Goal: Communication & Community: Ask a question

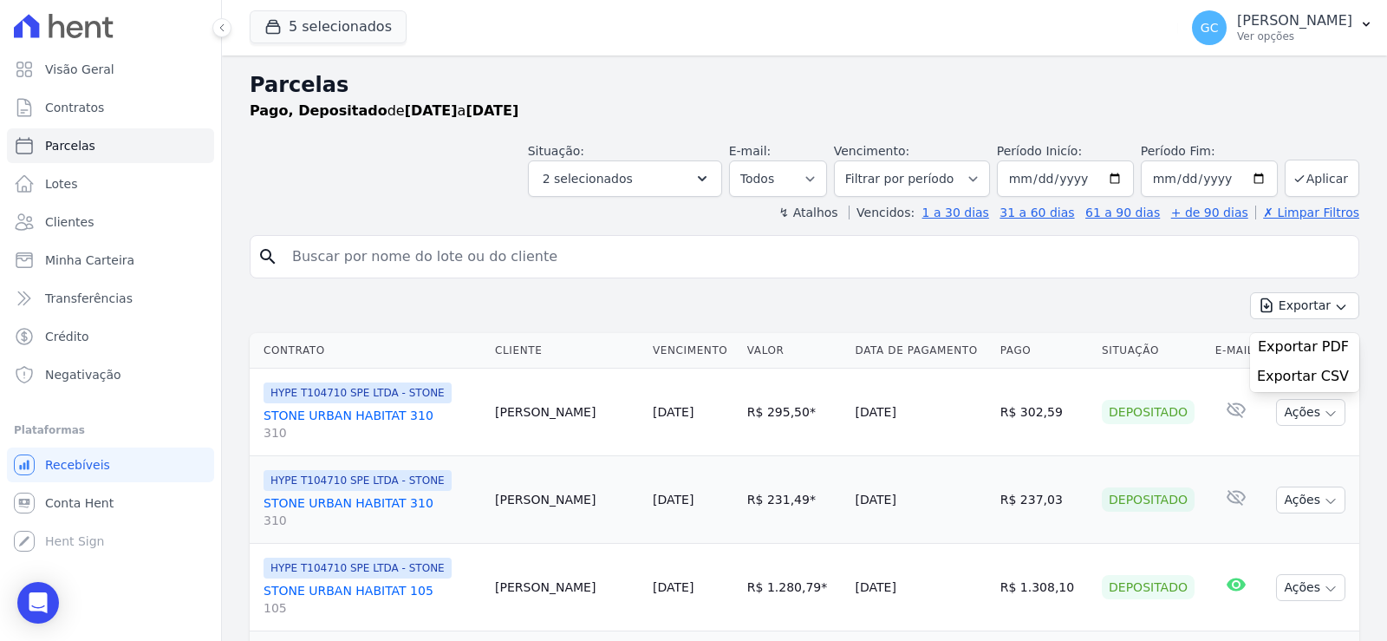
select select
click at [691, 178] on button "2 selecionados" at bounding box center [625, 178] width 194 height 36
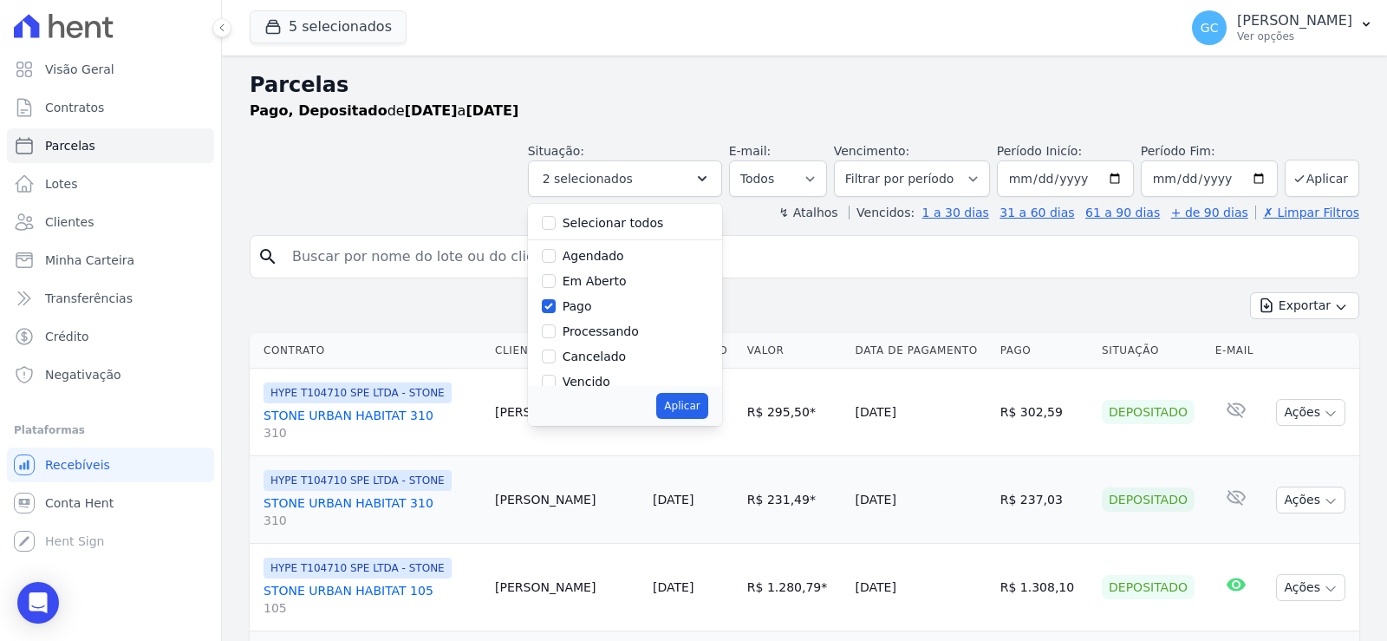
click at [624, 337] on label "Processando" at bounding box center [601, 331] width 76 height 14
click at [556, 337] on input "Processando" at bounding box center [549, 331] width 14 height 14
checkbox input "true"
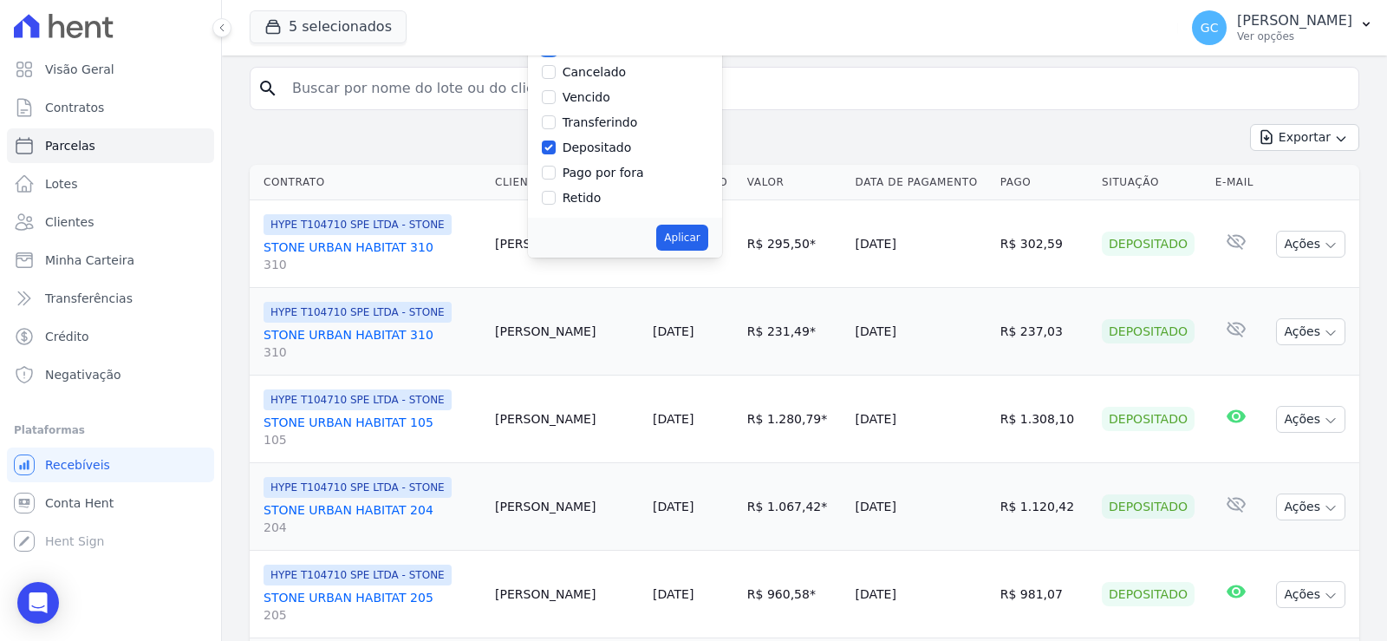
scroll to position [173, 0]
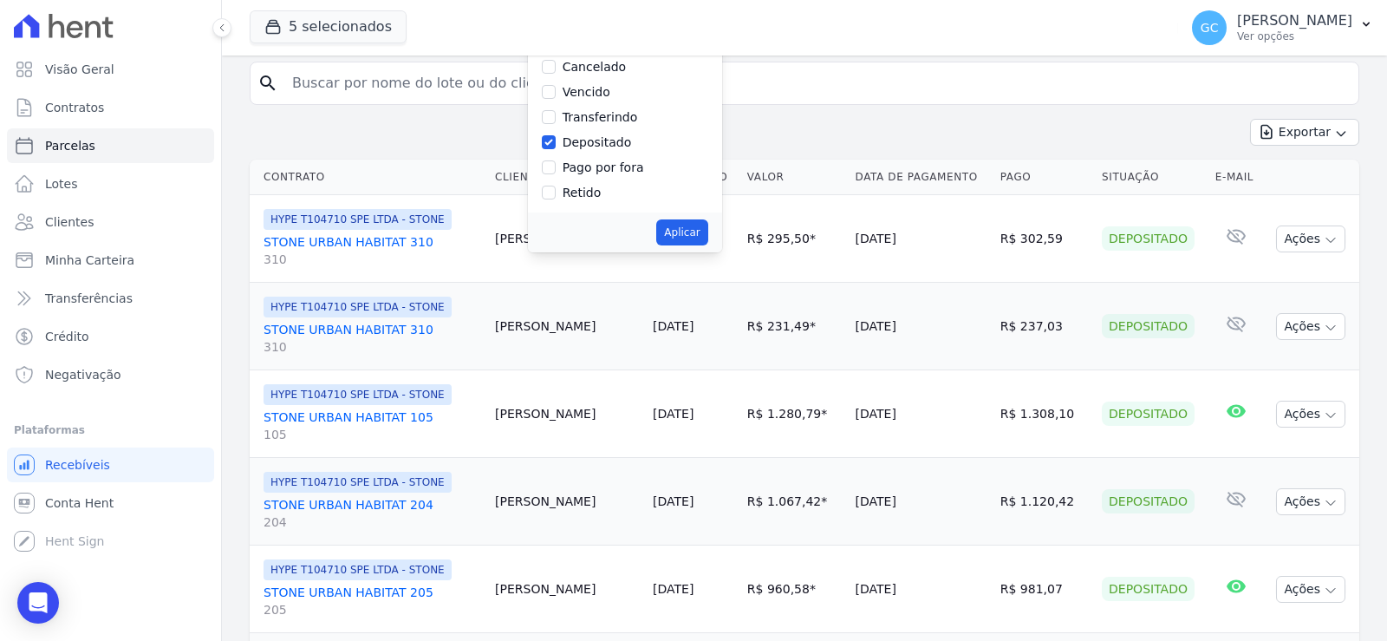
click at [623, 117] on label "Transferindo" at bounding box center [600, 117] width 75 height 14
click at [556, 117] on input "Transferindo" at bounding box center [549, 117] width 14 height 14
checkbox input "true"
click at [590, 87] on label "Agendado" at bounding box center [594, 82] width 62 height 14
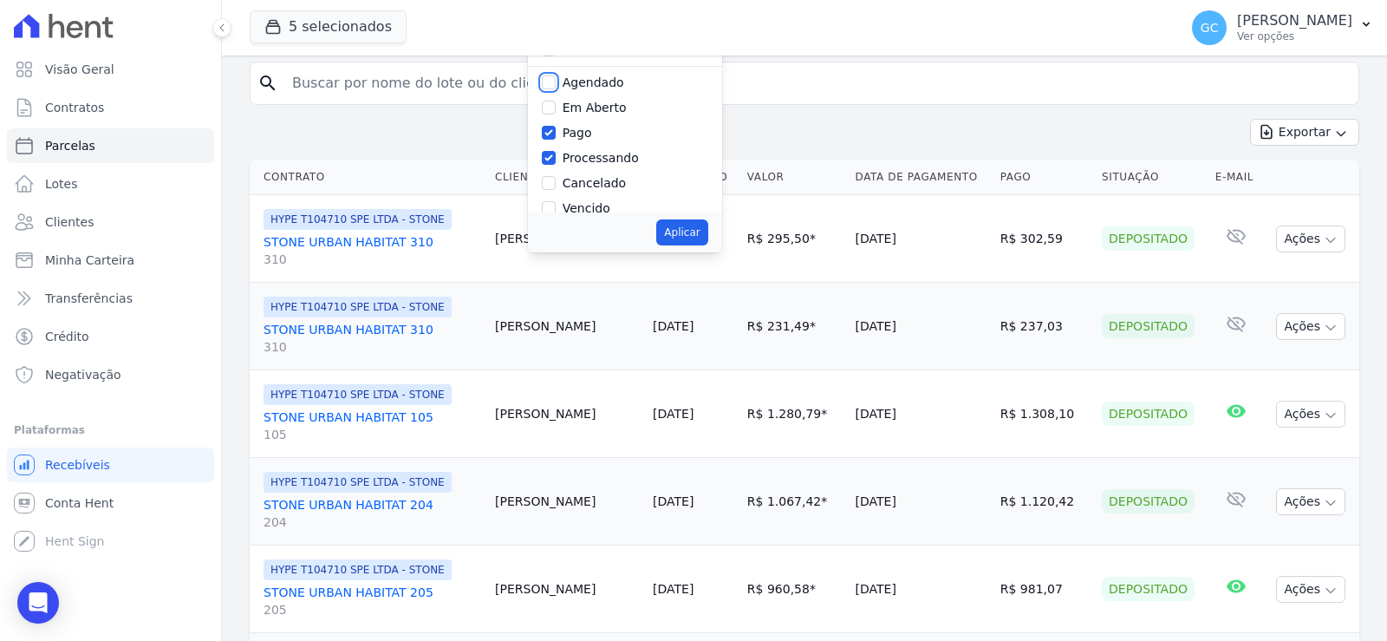
click at [556, 87] on input "Agendado" at bounding box center [549, 82] width 14 height 14
checkbox input "true"
click at [688, 228] on button "Aplicar" at bounding box center [681, 232] width 51 height 26
select select "scheduled"
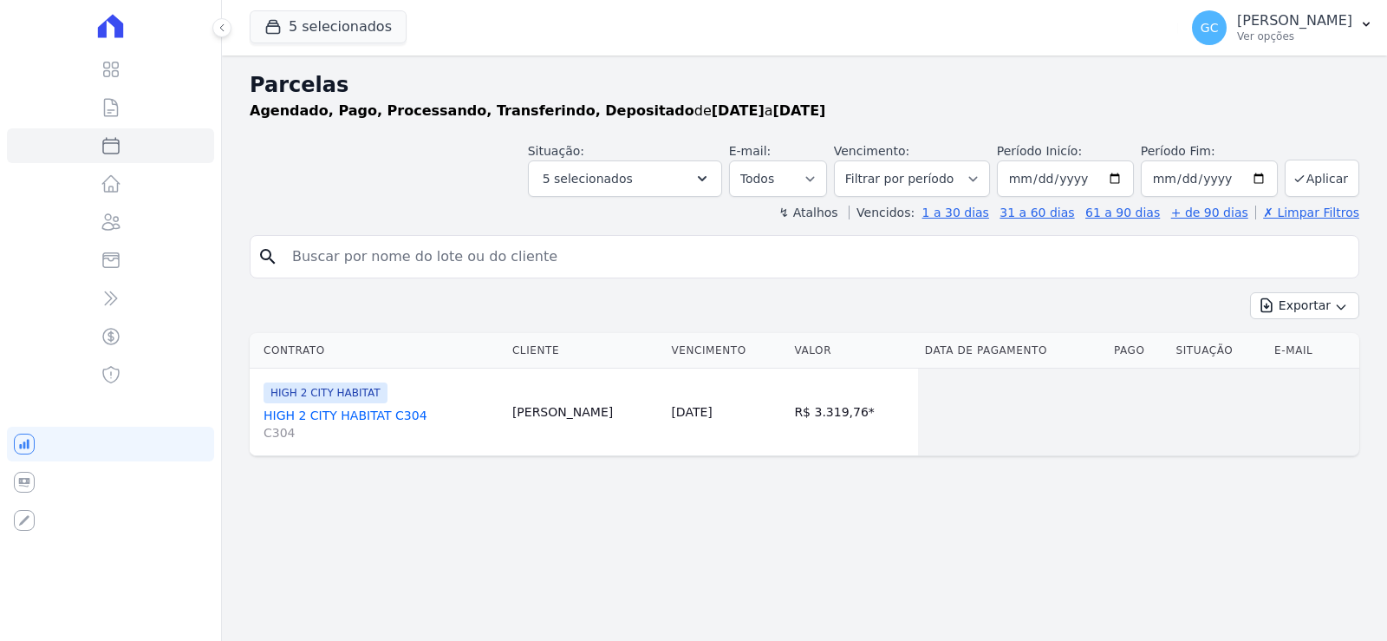
select select
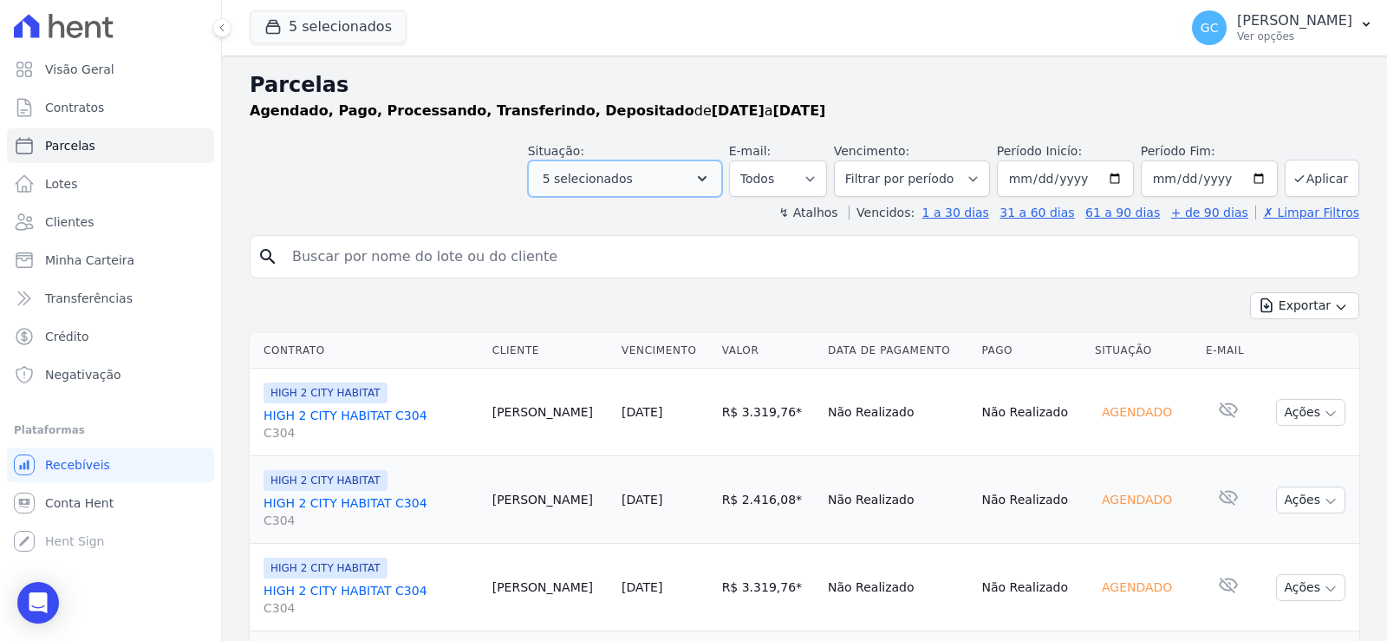
click at [633, 186] on span "5 selecionados" at bounding box center [588, 178] width 90 height 21
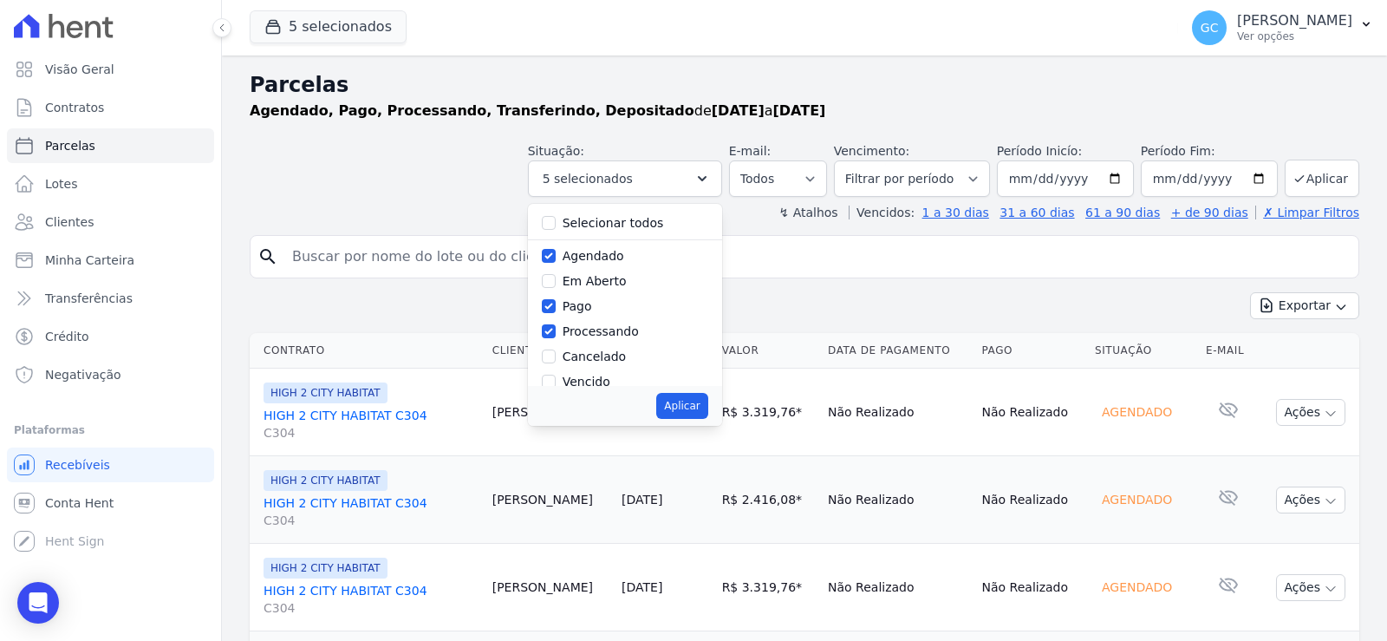
click at [615, 257] on label "Agendado" at bounding box center [594, 256] width 62 height 14
click at [556, 257] on input "Agendado" at bounding box center [549, 256] width 14 height 14
checkbox input "false"
click at [692, 418] on button "Aplicar" at bounding box center [681, 406] width 51 height 26
select select "paid"
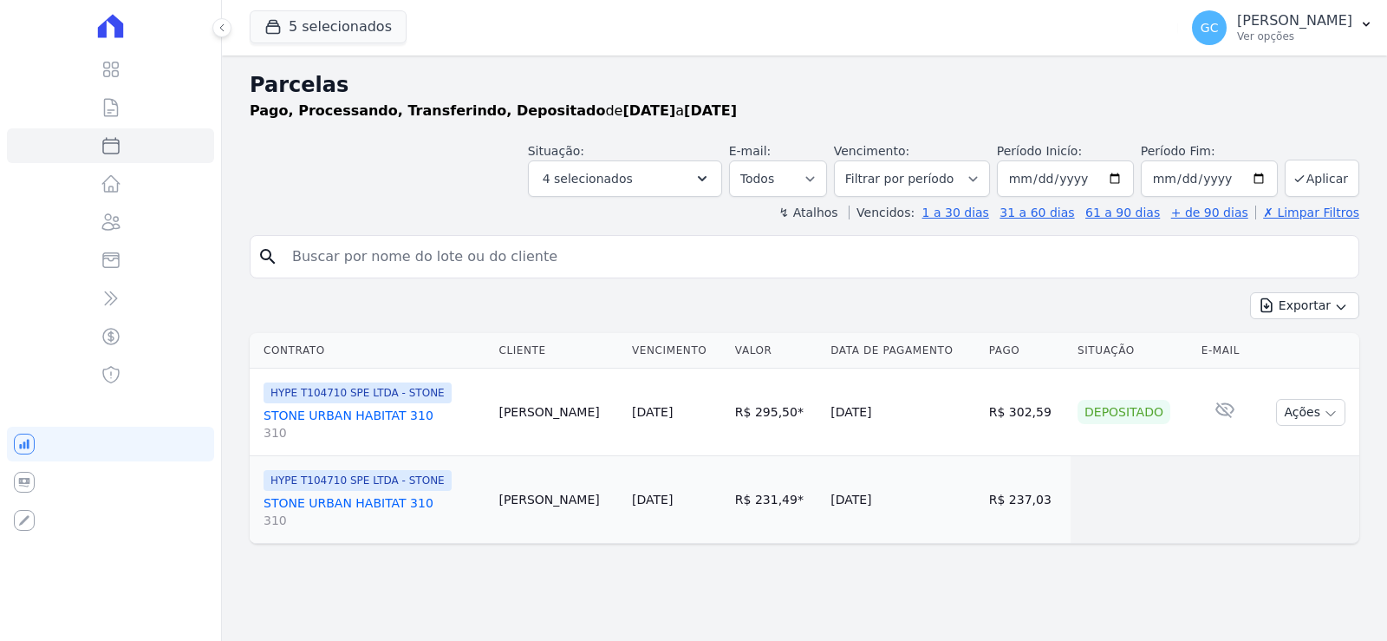
select select
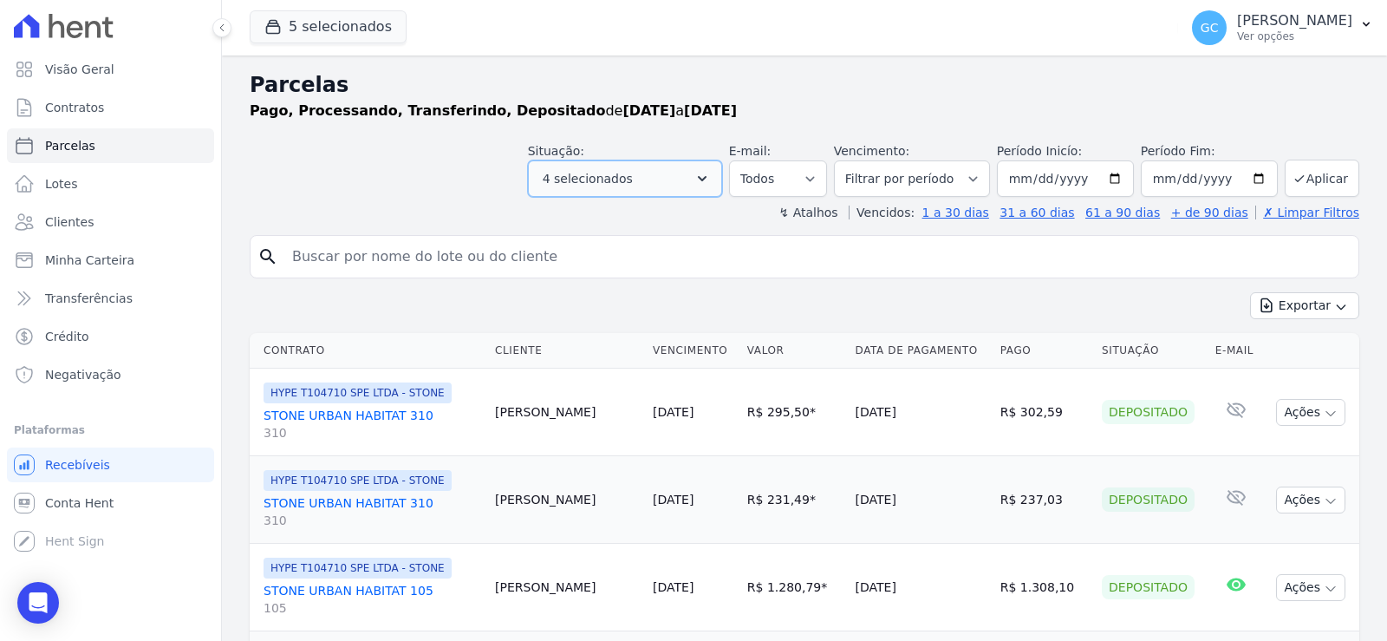
click at [684, 186] on button "4 selecionados" at bounding box center [625, 178] width 194 height 36
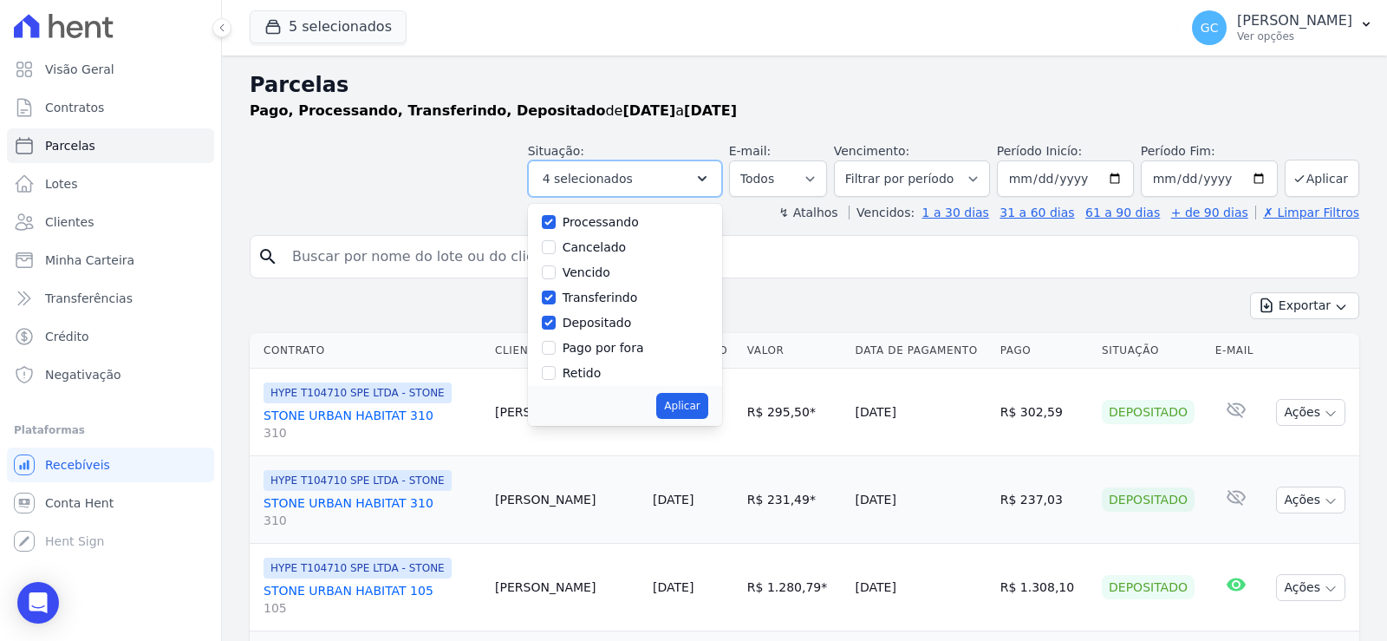
scroll to position [116, 0]
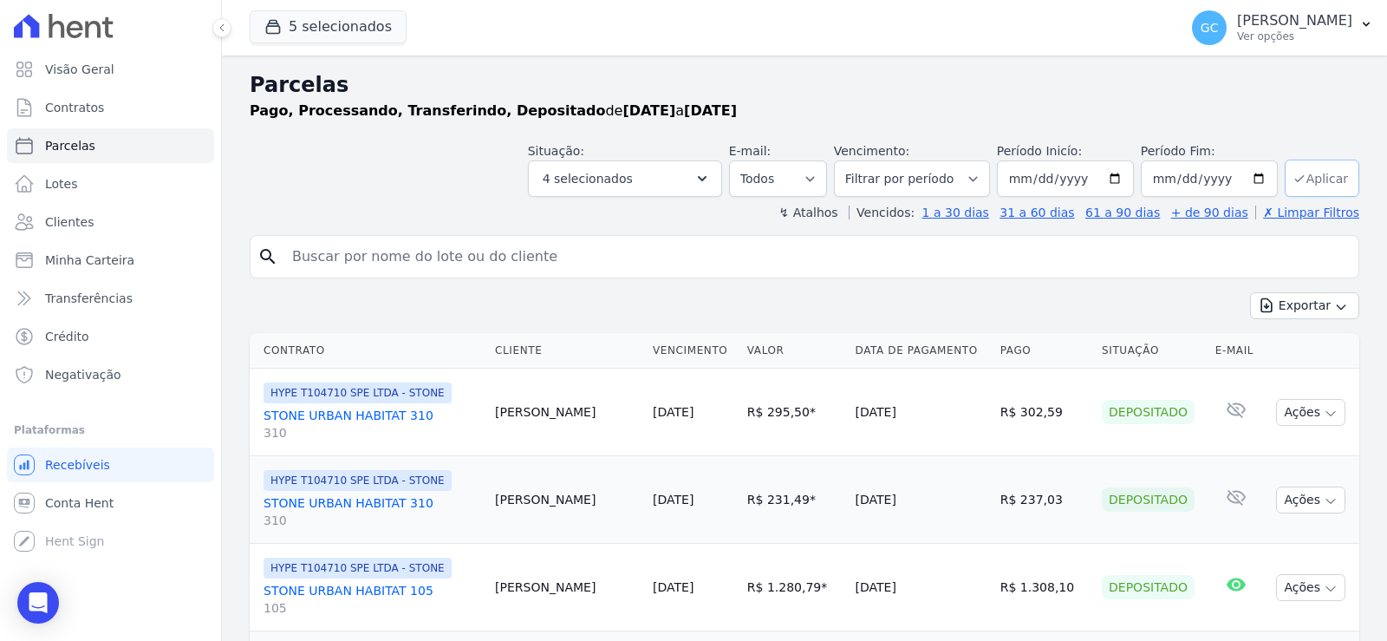
click at [1298, 182] on button "Aplicar" at bounding box center [1322, 178] width 75 height 37
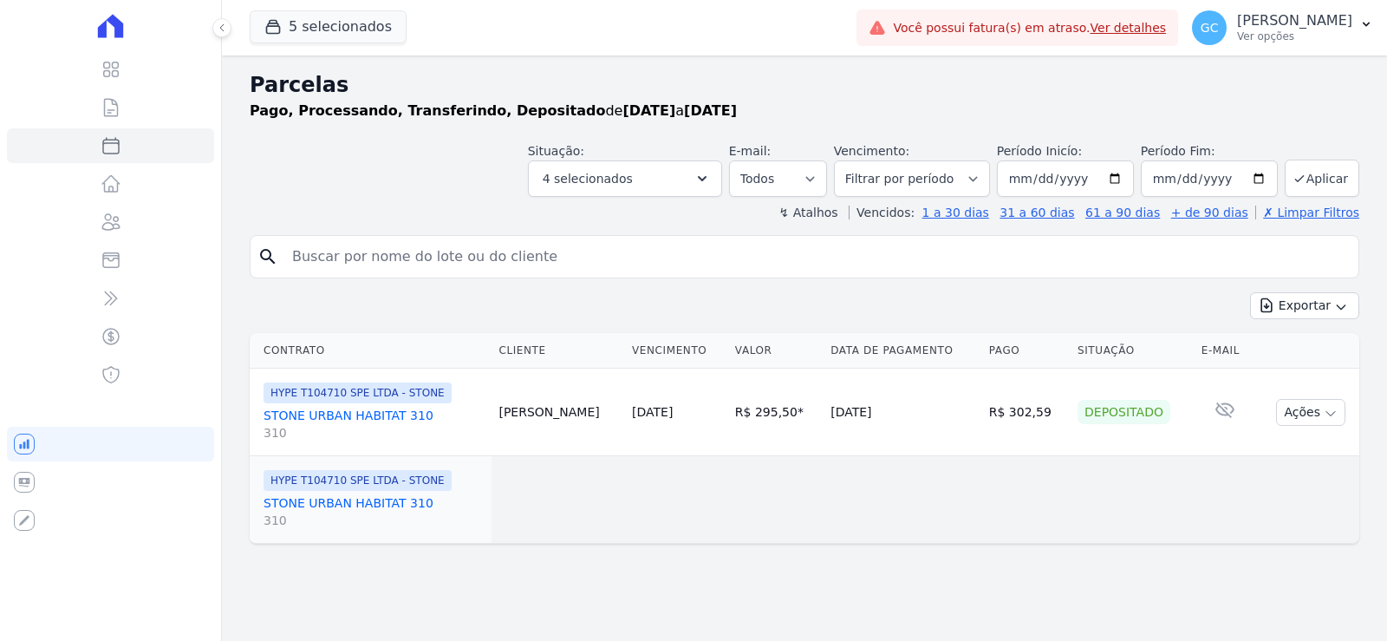
select select
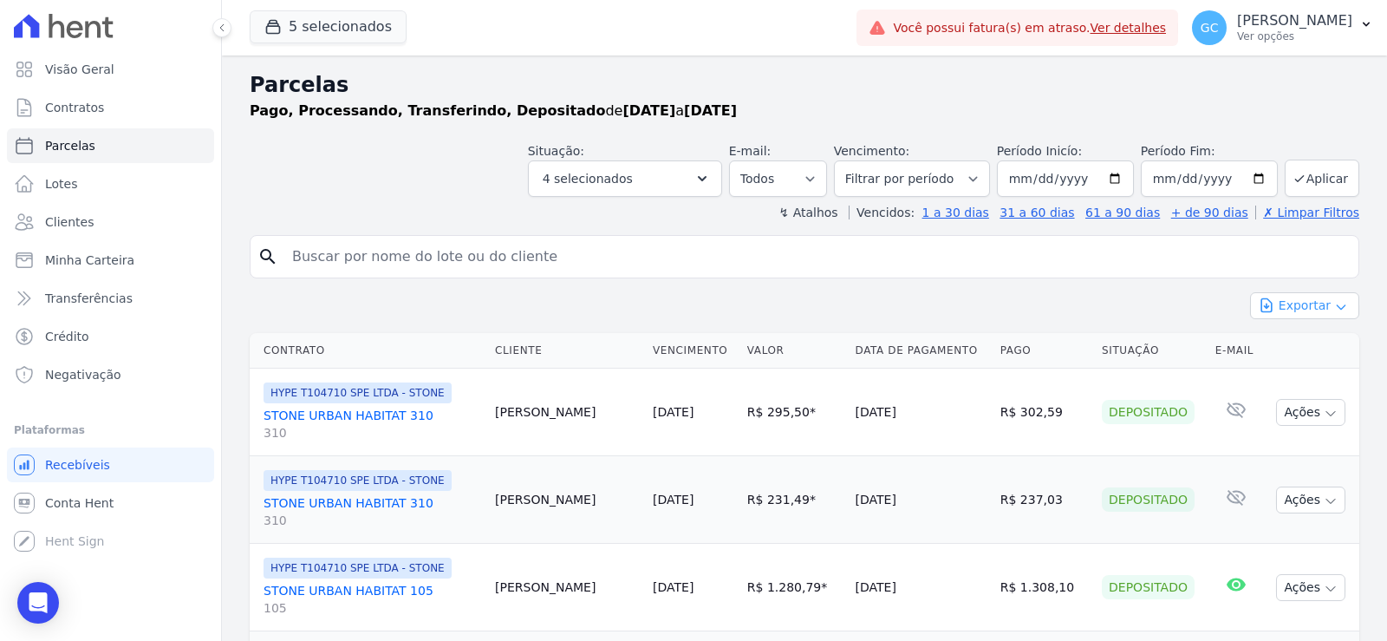
click at [1295, 310] on button "Exportar" at bounding box center [1304, 305] width 109 height 27
click at [1267, 377] on span "Exportar CSV" at bounding box center [1303, 376] width 92 height 17
click at [808, 178] on select "Todos Lido Não-lido" at bounding box center [778, 178] width 98 height 36
click at [802, 114] on div "Pago, Processando, Transferindo, Depositado de 07/02/2023 a 19/08/2025" at bounding box center [805, 111] width 1110 height 21
click at [909, 176] on select "Filtrar por período ──────── Todos os meses Janeiro/2024 Fevereiro/2024 Março/2…" at bounding box center [912, 178] width 156 height 36
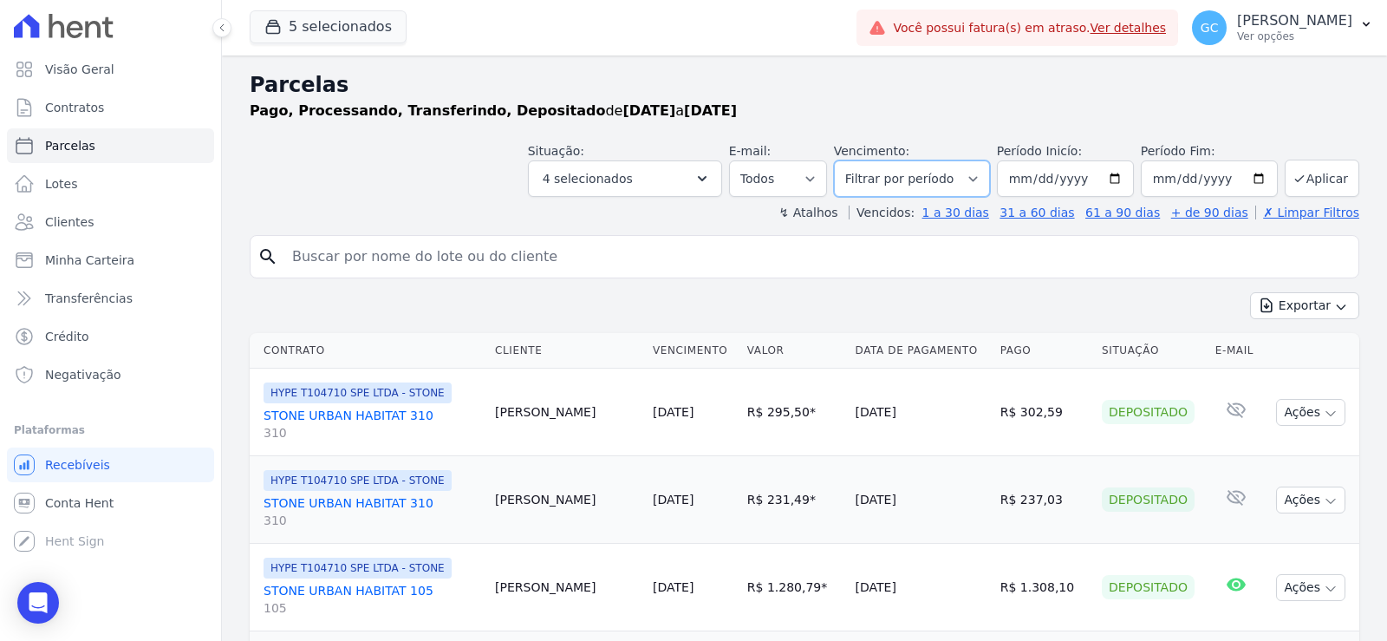
select select "all"
click at [845, 160] on select "Filtrar por período ──────── Todos os meses Janeiro/2024 Fevereiro/2024 Março/2…" at bounding box center [912, 178] width 156 height 36
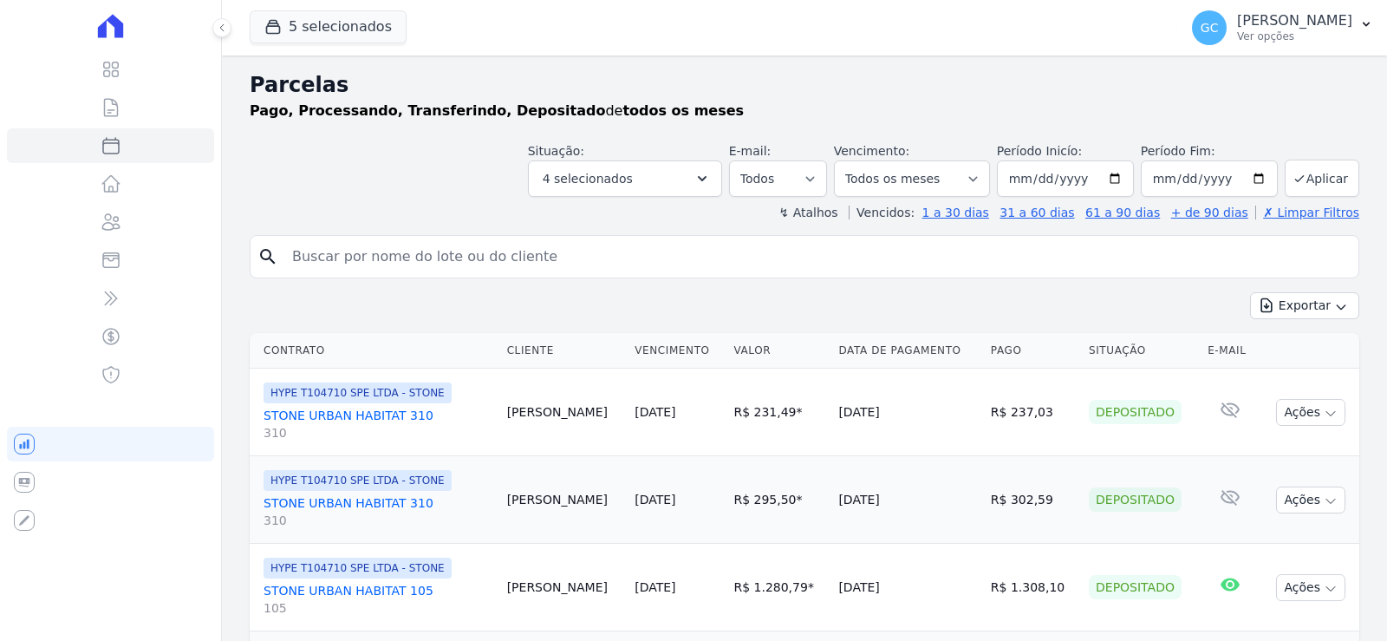
select select
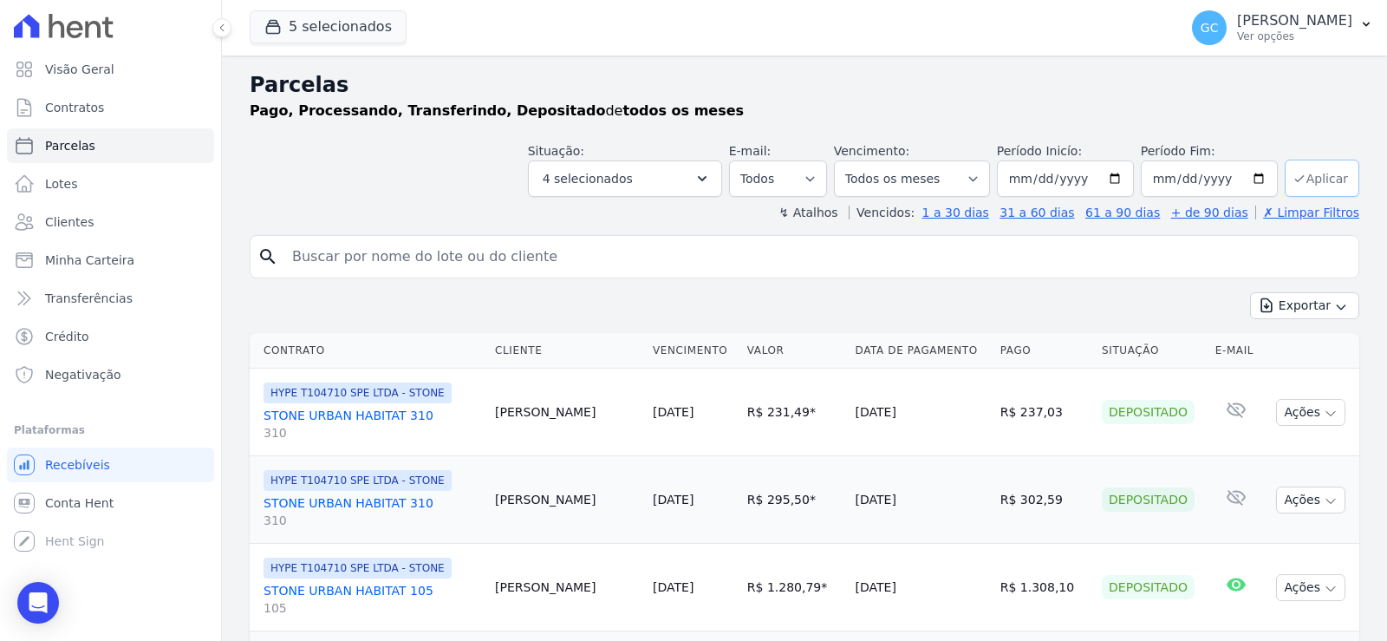
click at [1301, 171] on button "Aplicar" at bounding box center [1322, 178] width 75 height 37
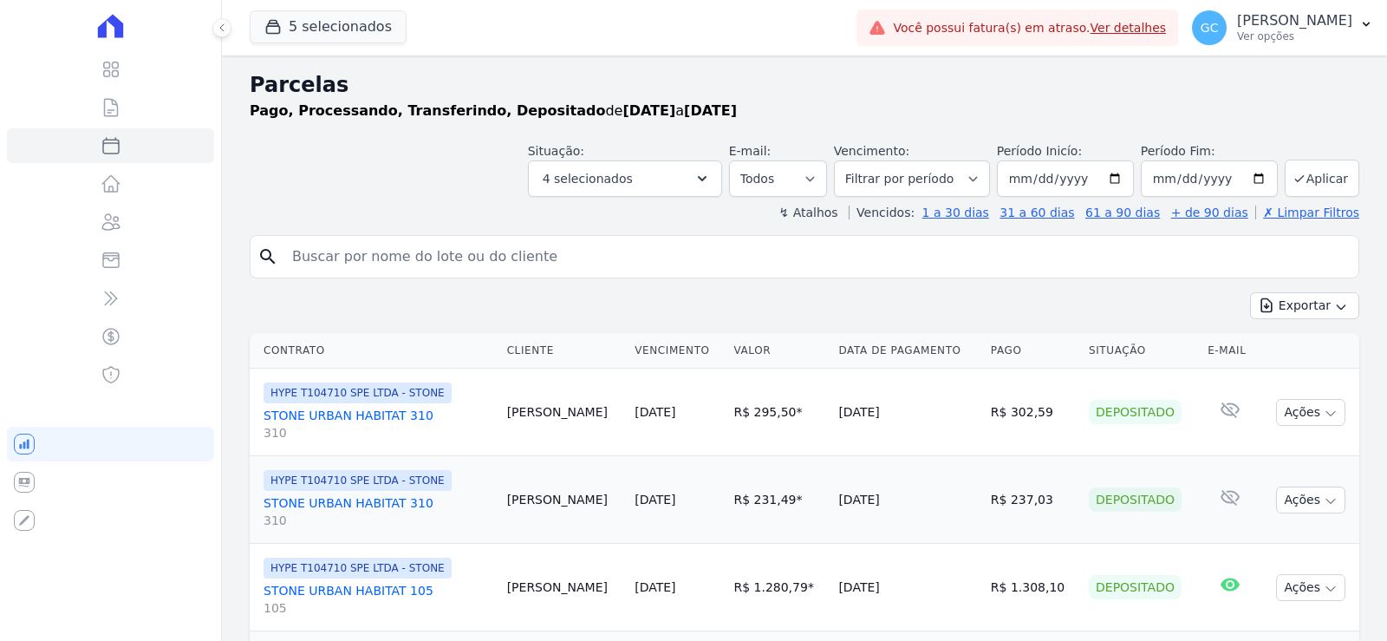
select select
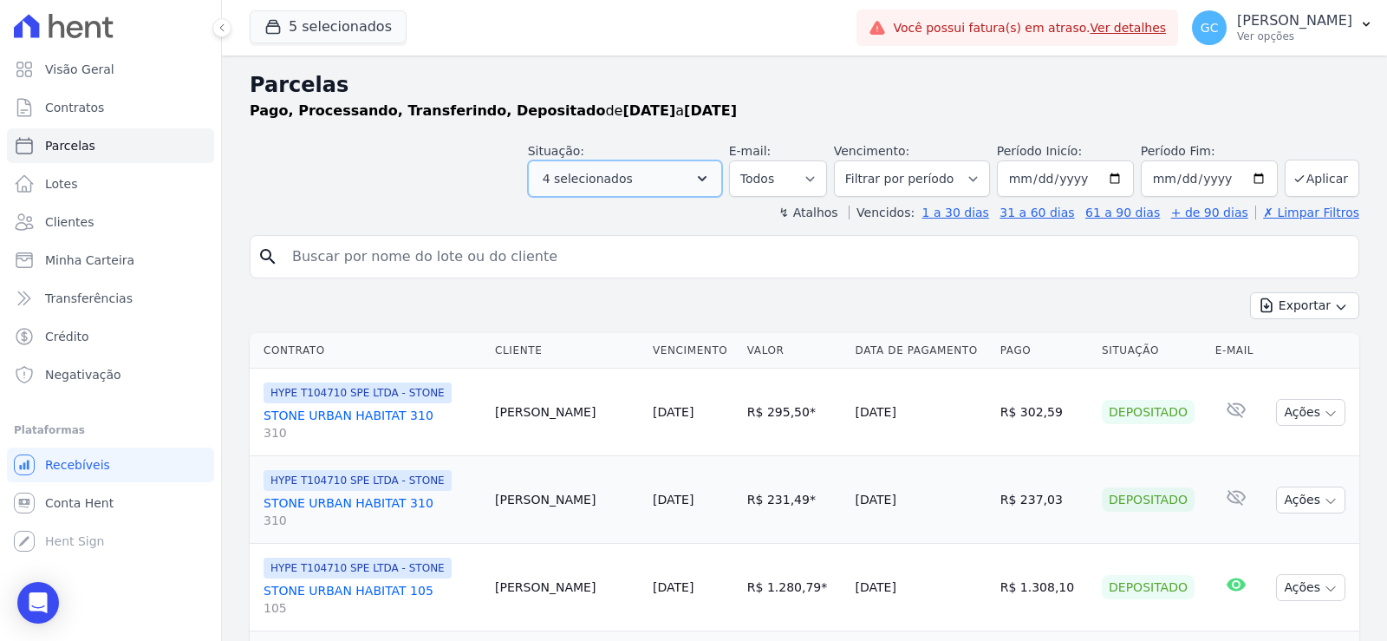
click at [708, 188] on button "4 selecionados" at bounding box center [625, 178] width 194 height 36
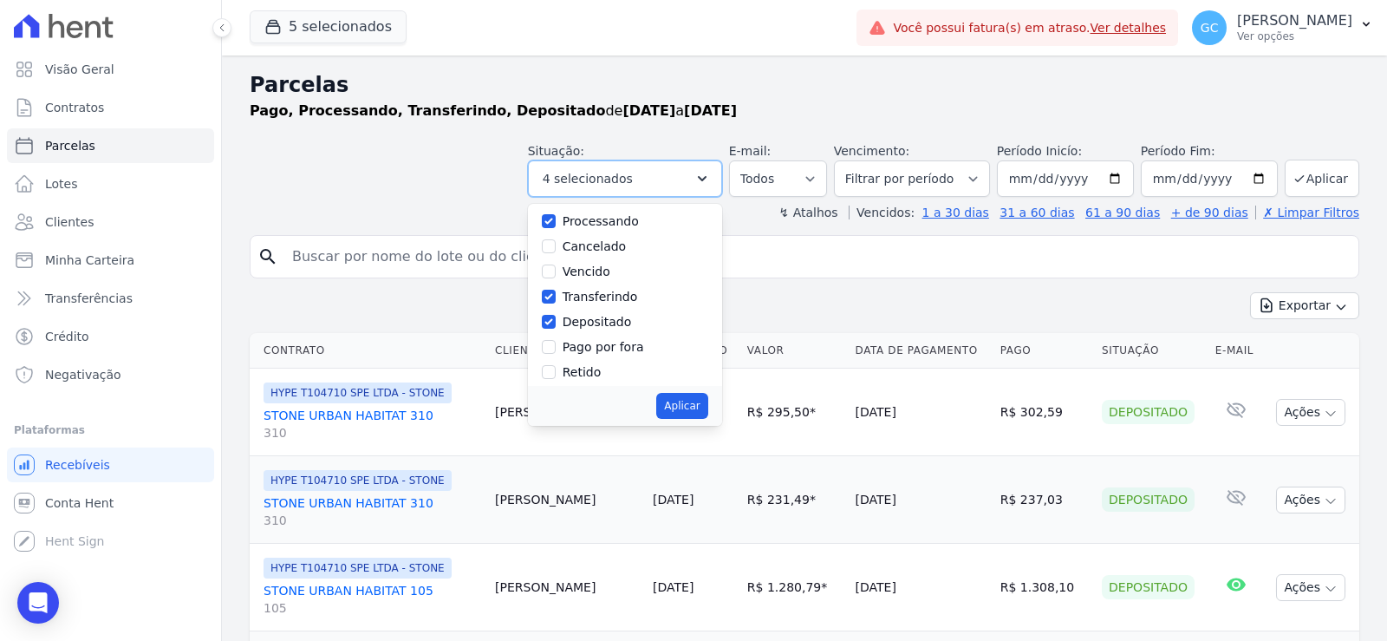
scroll to position [116, 0]
click at [600, 361] on label "Retido" at bounding box center [582, 366] width 39 height 14
click at [556, 361] on input "Retido" at bounding box center [549, 366] width 14 height 14
checkbox input "true"
click at [693, 403] on button "Aplicar" at bounding box center [681, 406] width 51 height 26
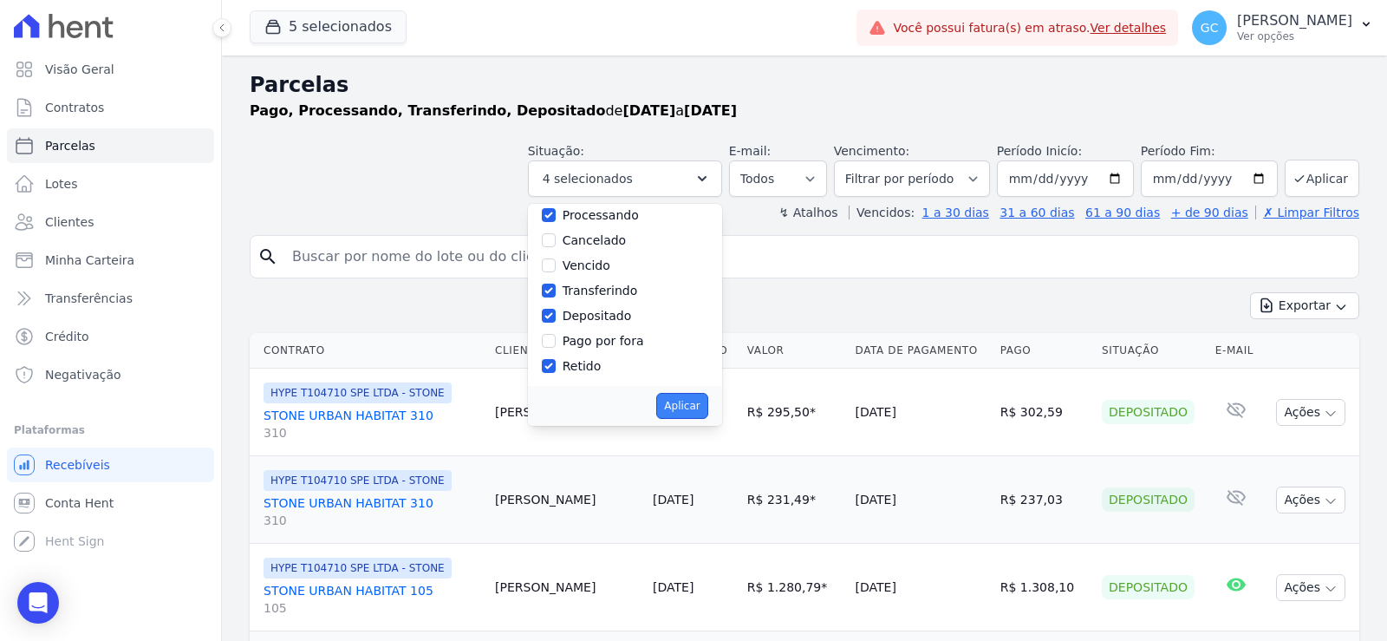
select select "paid"
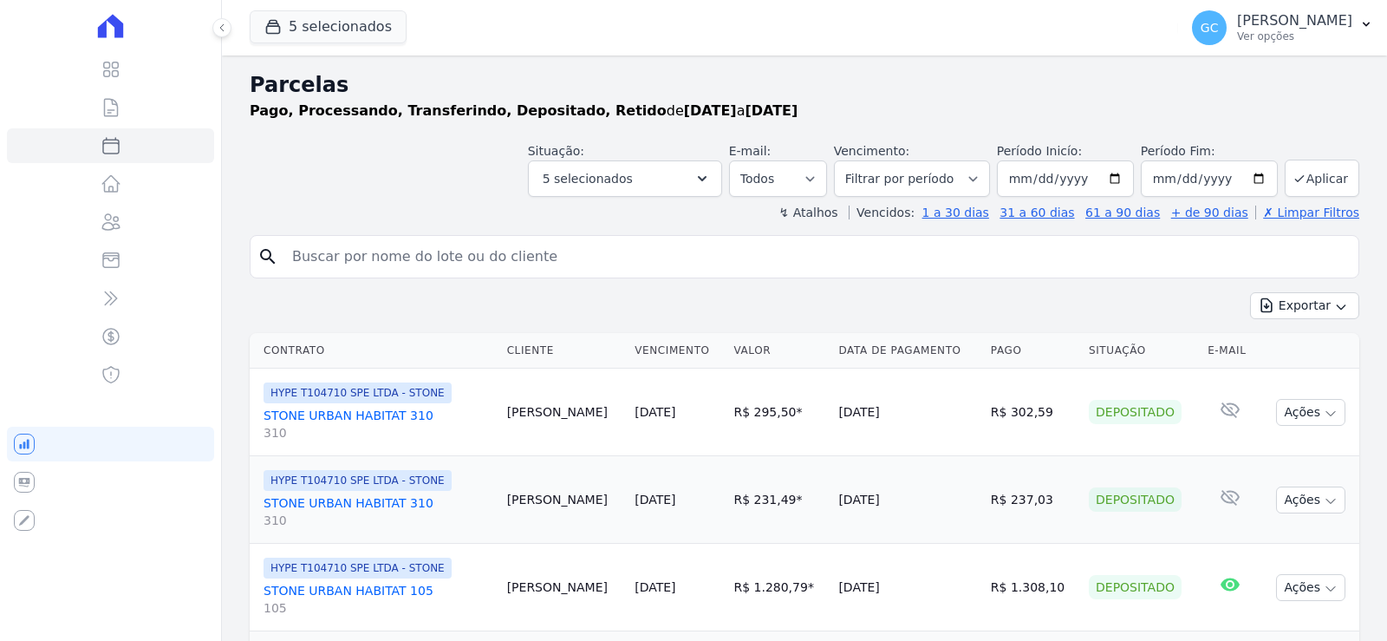
select select
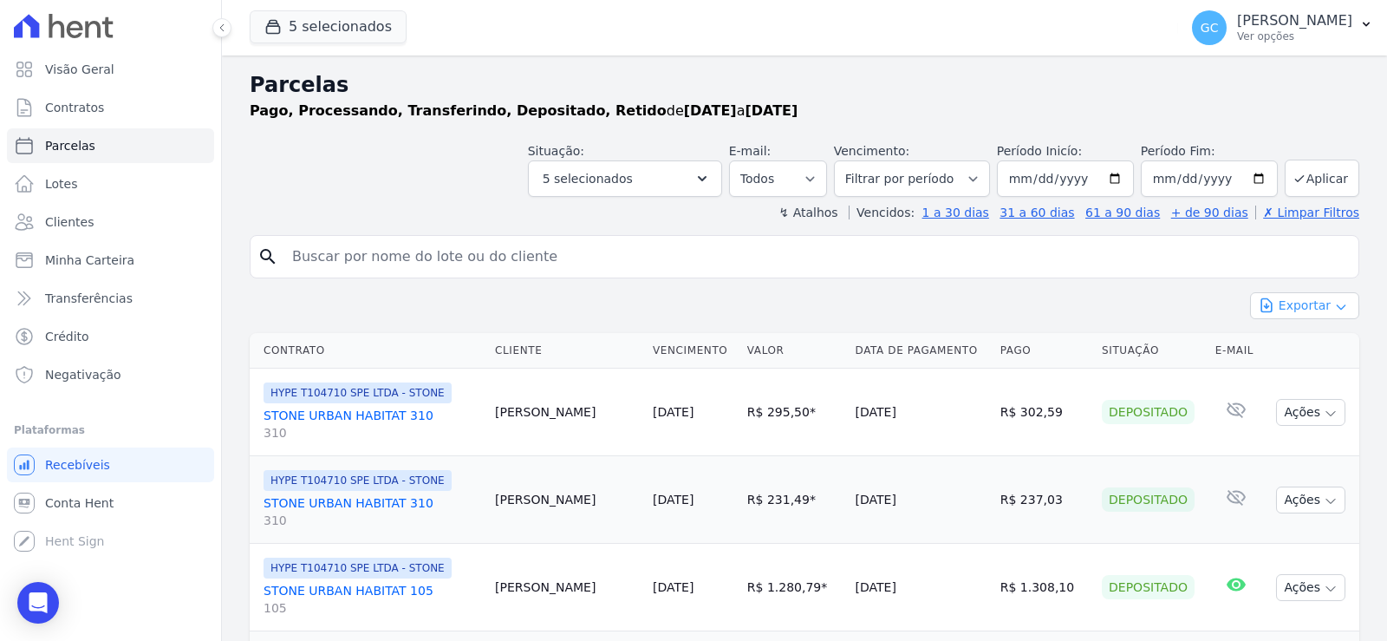
click at [1288, 303] on button "Exportar" at bounding box center [1304, 305] width 109 height 27
click at [1270, 375] on span "Exportar CSV" at bounding box center [1303, 376] width 92 height 17
click at [88, 297] on span "Transferências" at bounding box center [89, 298] width 88 height 17
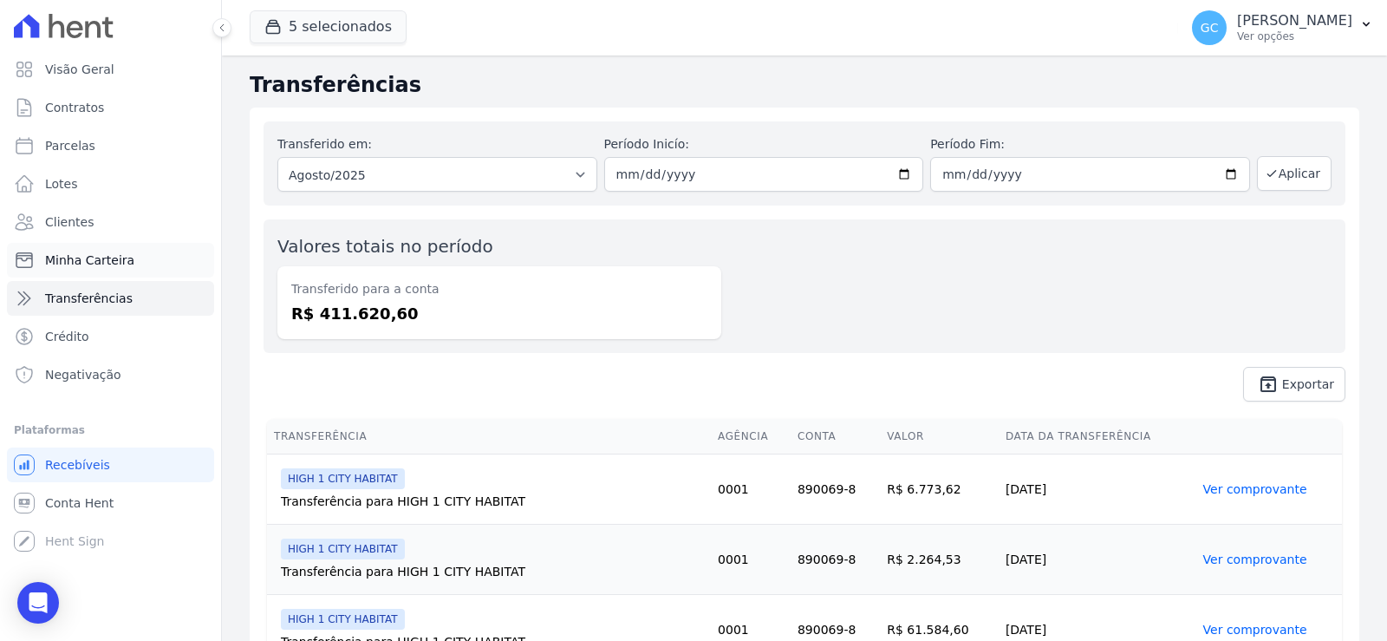
click at [95, 262] on span "Minha Carteira" at bounding box center [89, 259] width 89 height 17
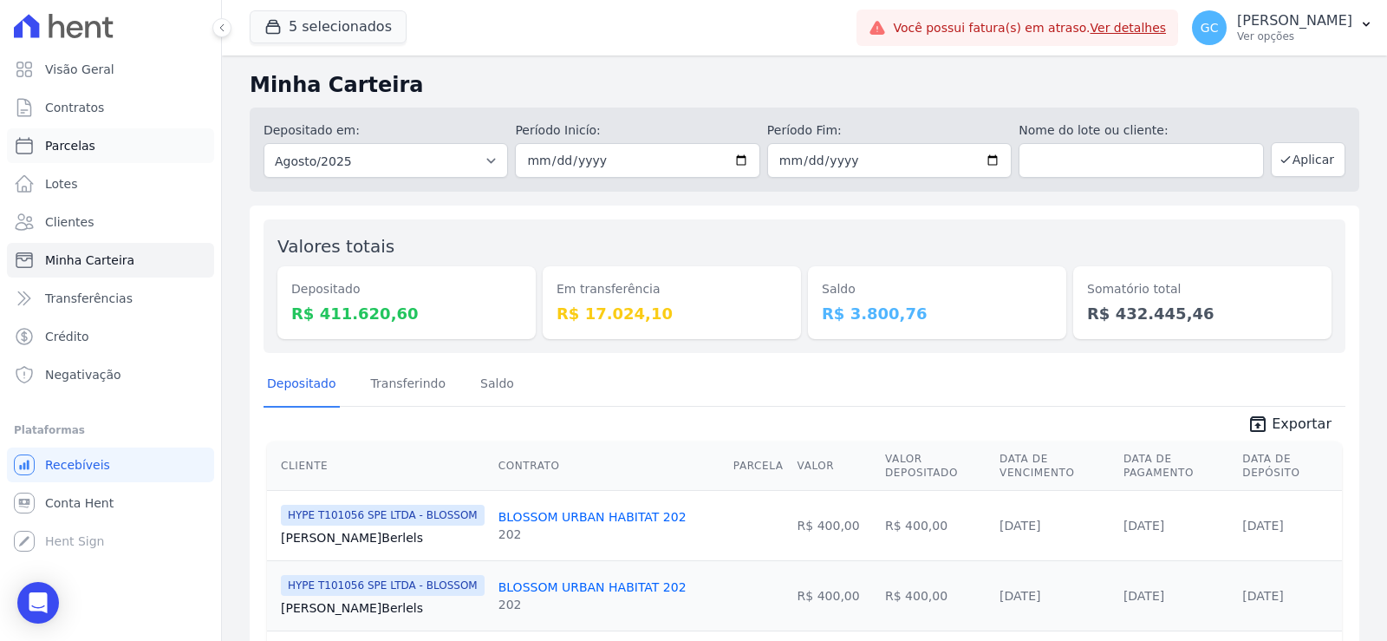
click at [57, 139] on span "Parcelas" at bounding box center [70, 145] width 50 height 17
select select
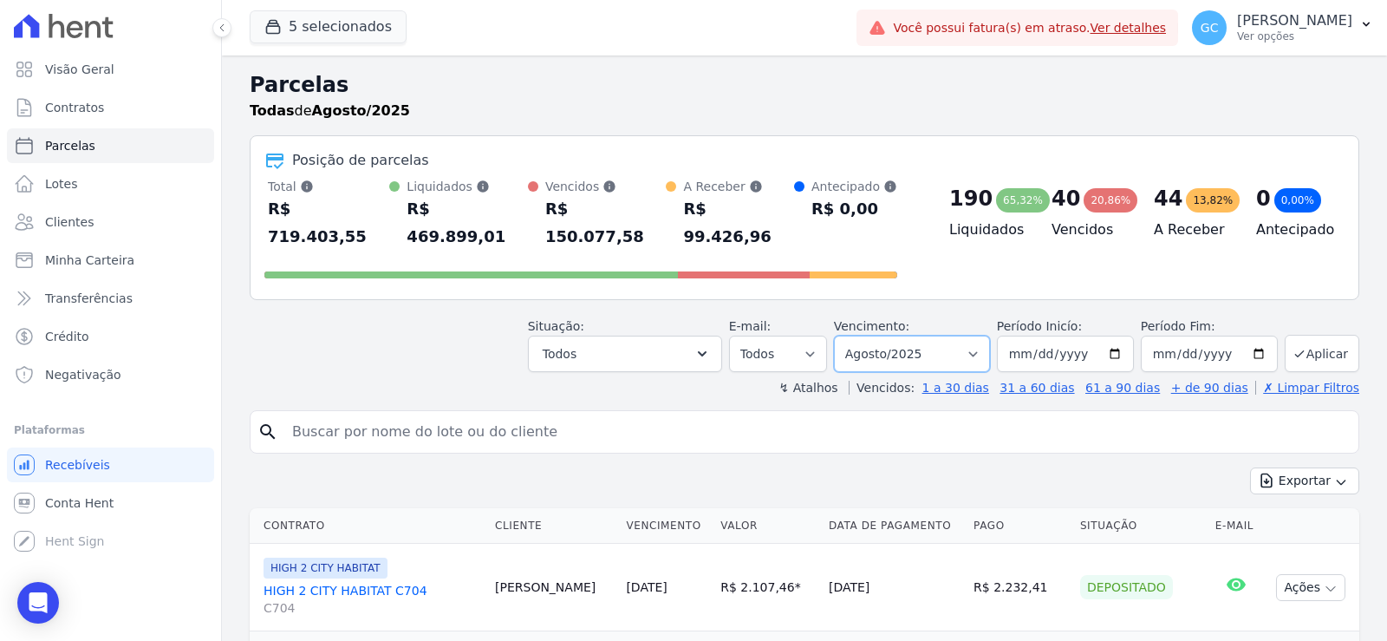
click at [945, 336] on select "Filtrar por período ──────── Todos os meses Janeiro/2024 Fevereiro/2024 Março/2…" at bounding box center [912, 354] width 156 height 36
select select "all"
click at [845, 336] on select "Filtrar por período ──────── Todos os meses Janeiro/2024 Fevereiro/2024 Março/2…" at bounding box center [912, 354] width 156 height 36
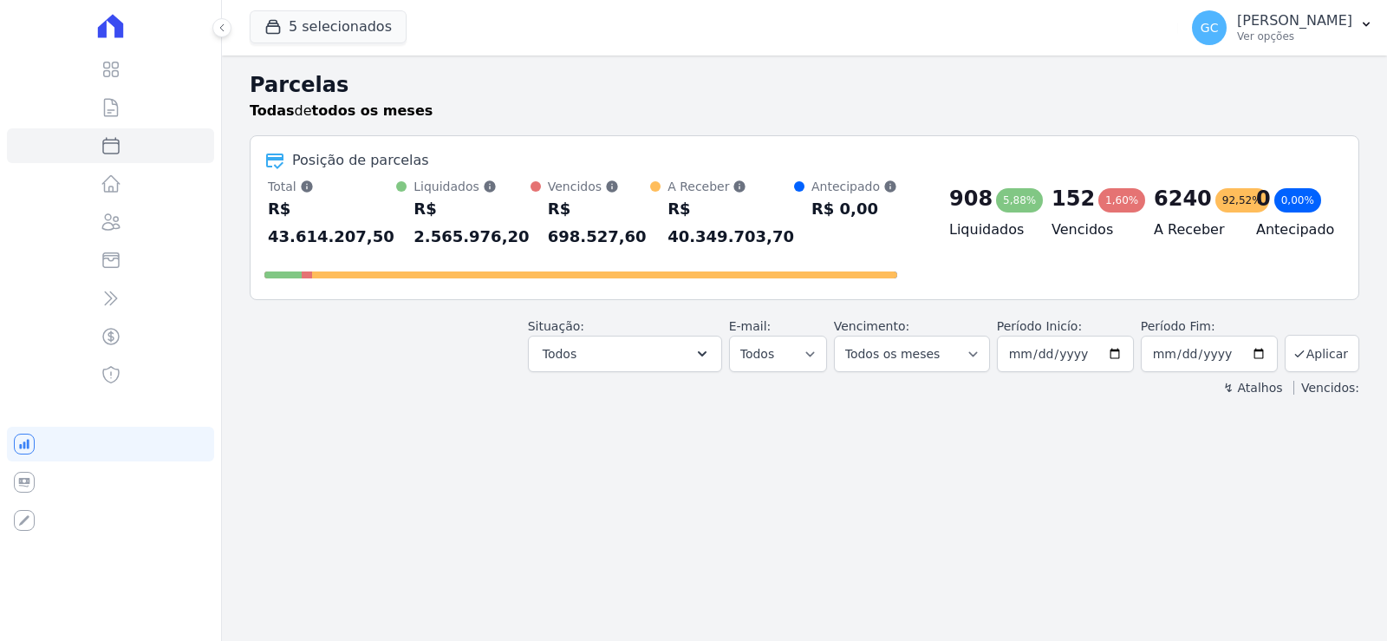
select select
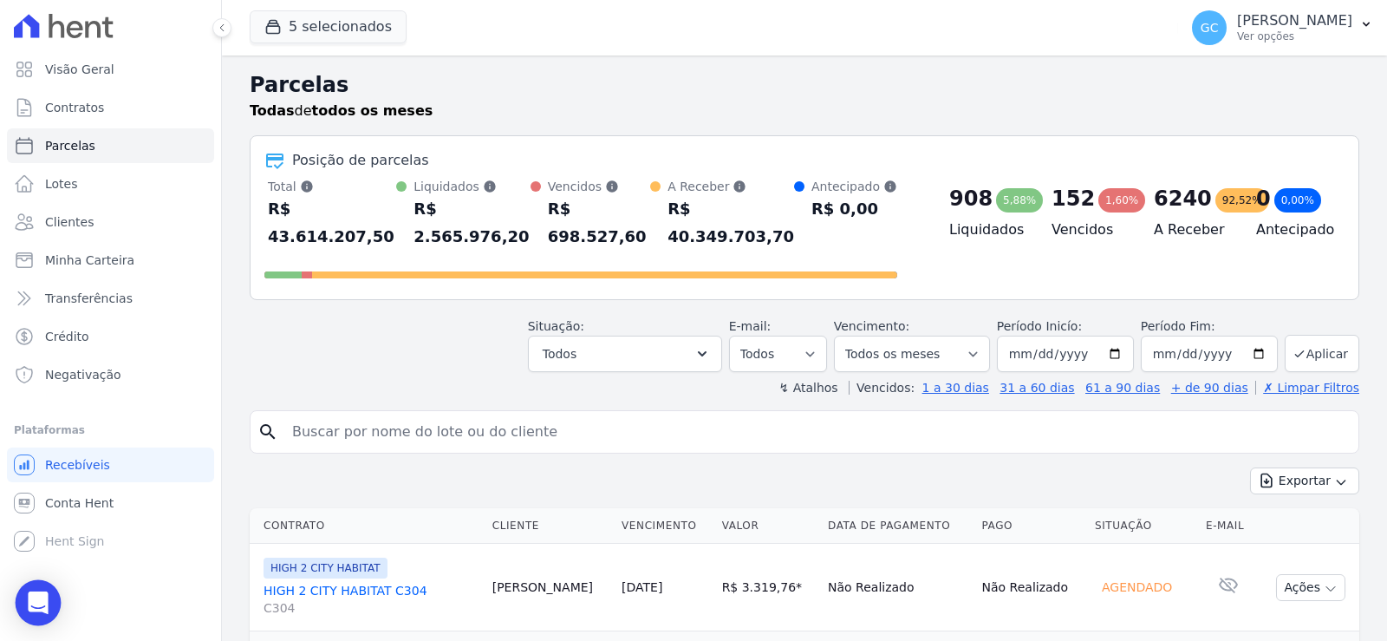
click at [38, 599] on icon "Open Intercom Messenger" at bounding box center [38, 602] width 20 height 23
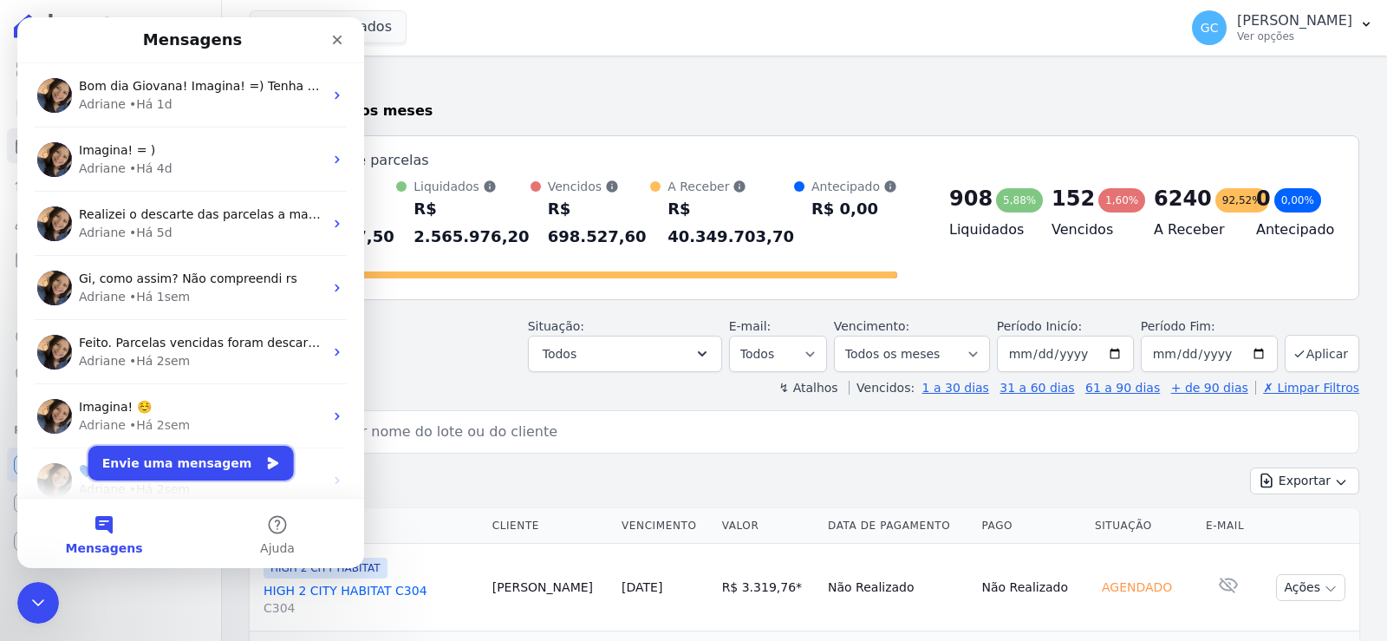
click at [170, 474] on button "Envie uma mensagem" at bounding box center [190, 463] width 205 height 35
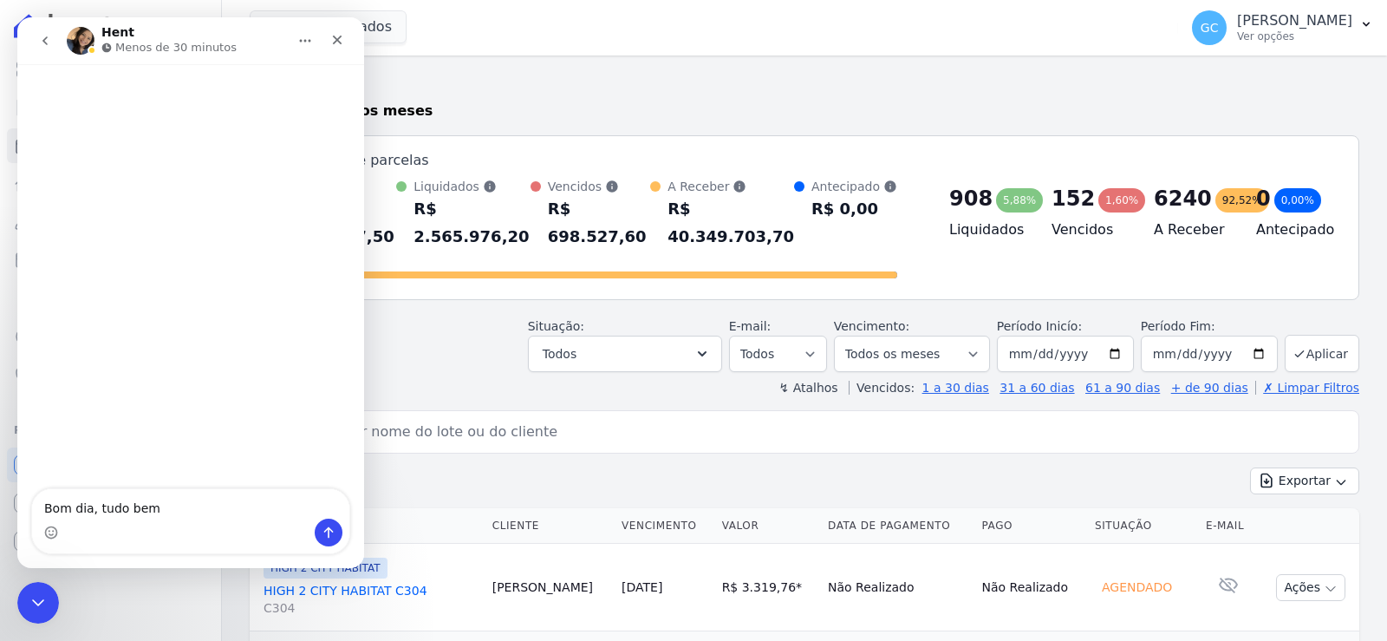
type textarea "Bom dia, tudo bem?"
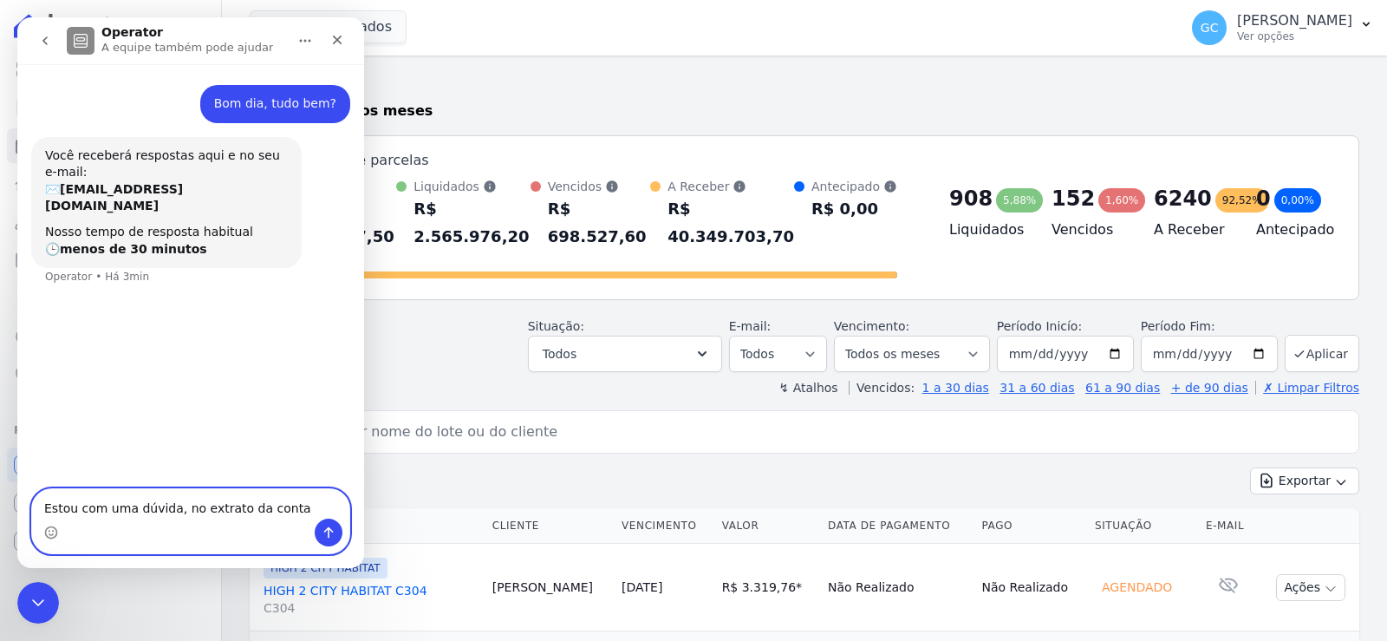
paste textarea "890070-6"
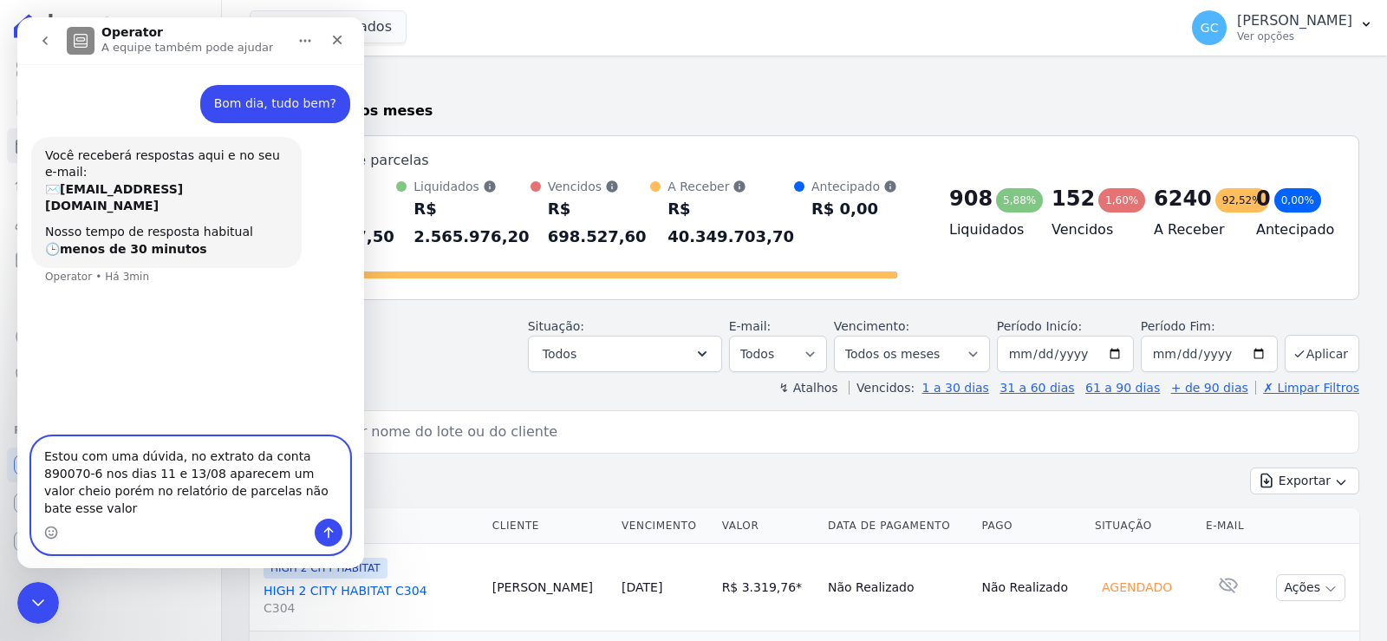
type textarea "Estou com uma dúvida, no extrato da conta 890070-6 nos dias 11 e 13/08 aparecem…"
click at [328, 542] on button "Enviar uma mensagem" at bounding box center [329, 532] width 28 height 28
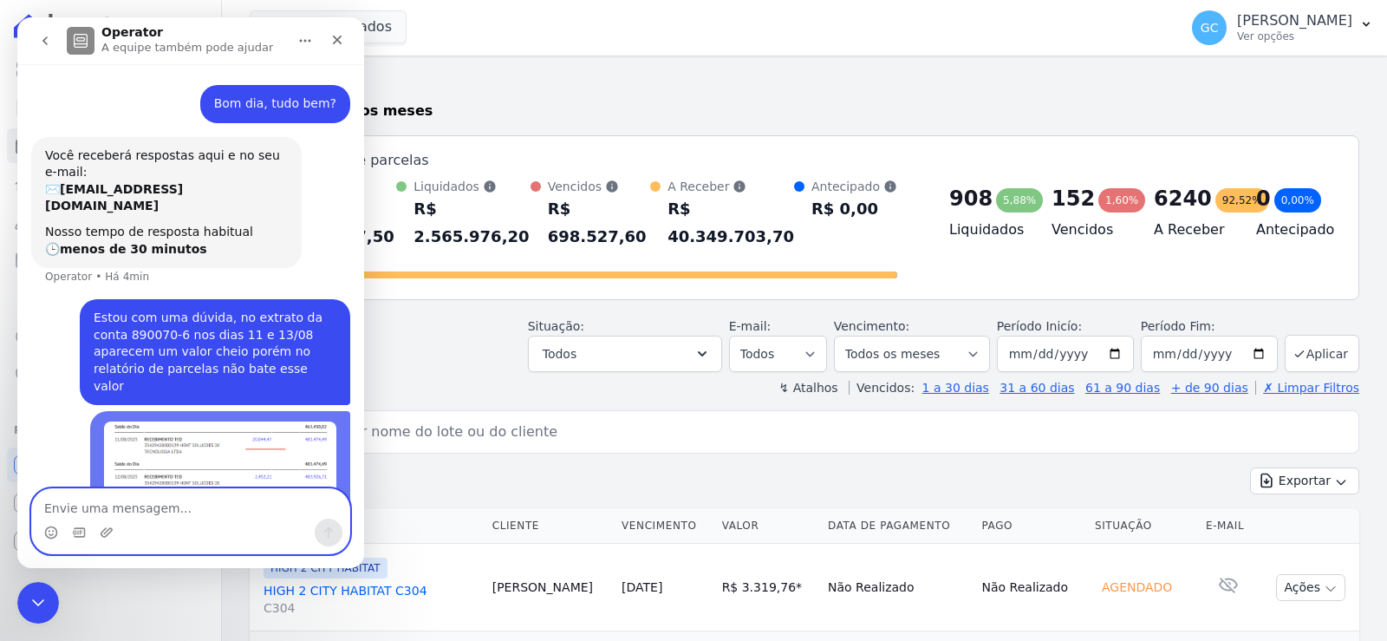
scroll to position [36, 0]
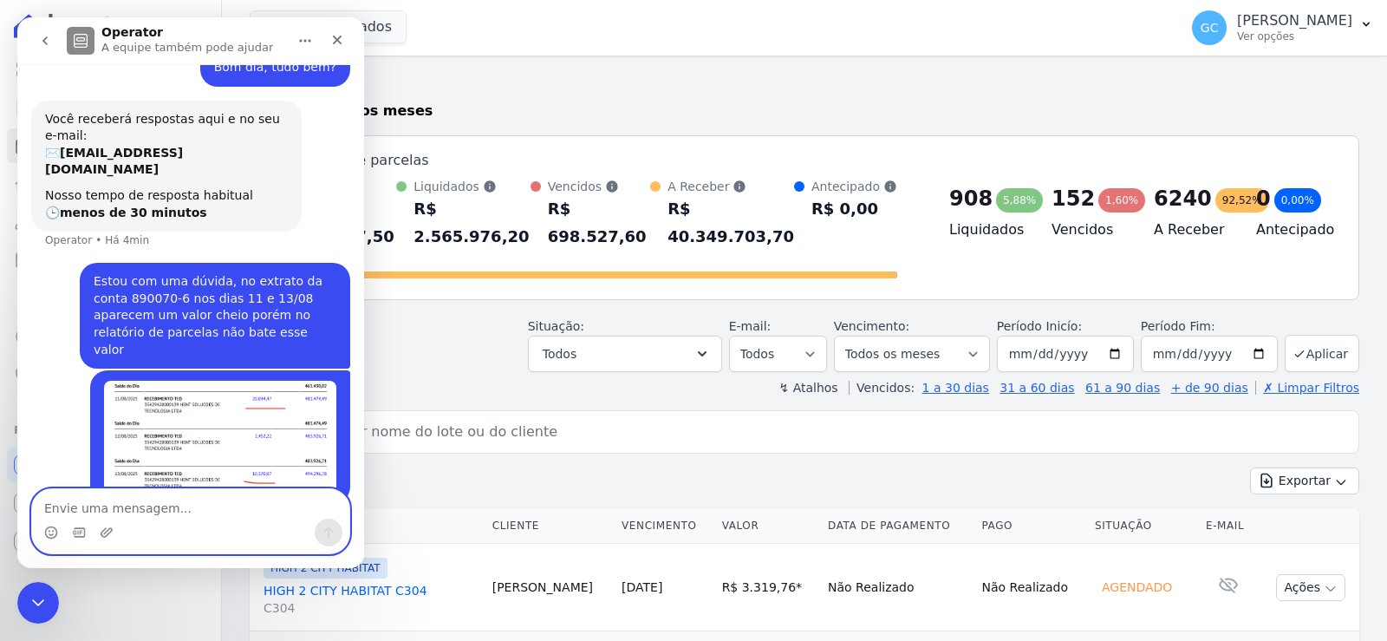
click at [144, 512] on textarea "Envie uma mensagem..." at bounding box center [190, 503] width 317 height 29
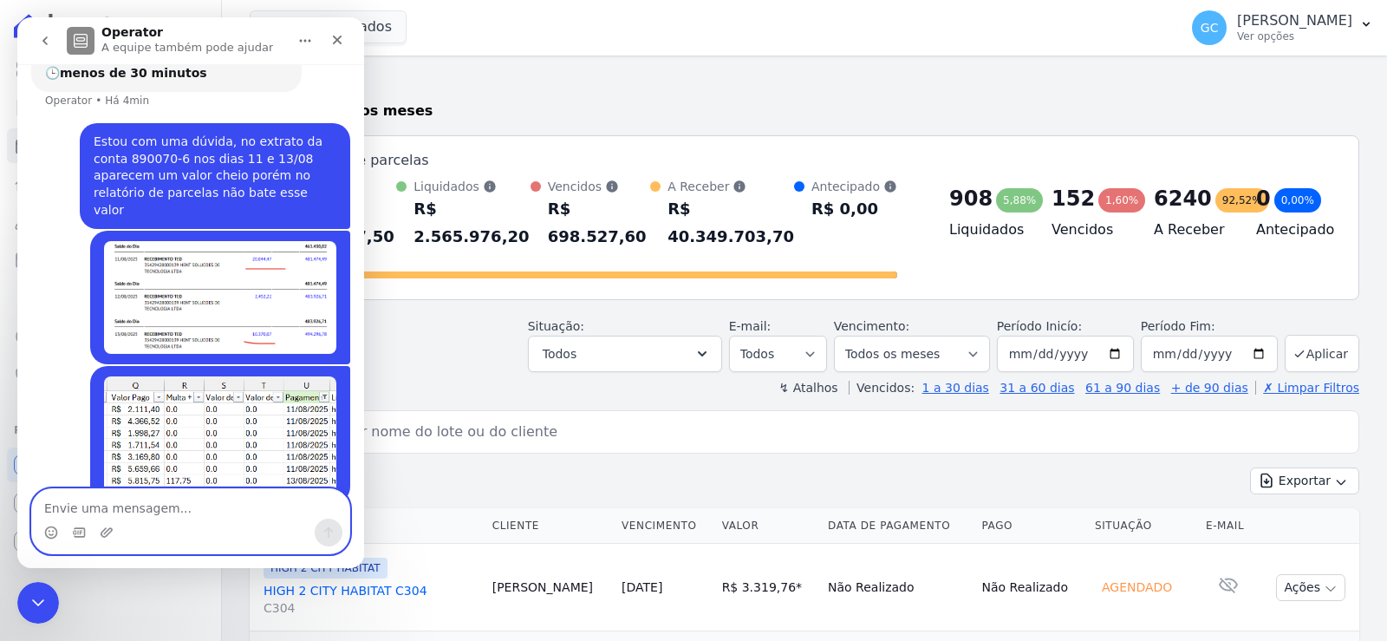
click at [129, 502] on textarea "Envie uma mensagem..." at bounding box center [190, 503] width 317 height 29
paste textarea "R$ 19.017,19"
type textarea "Dia 11 no relatório soma R$ 19.017,19"
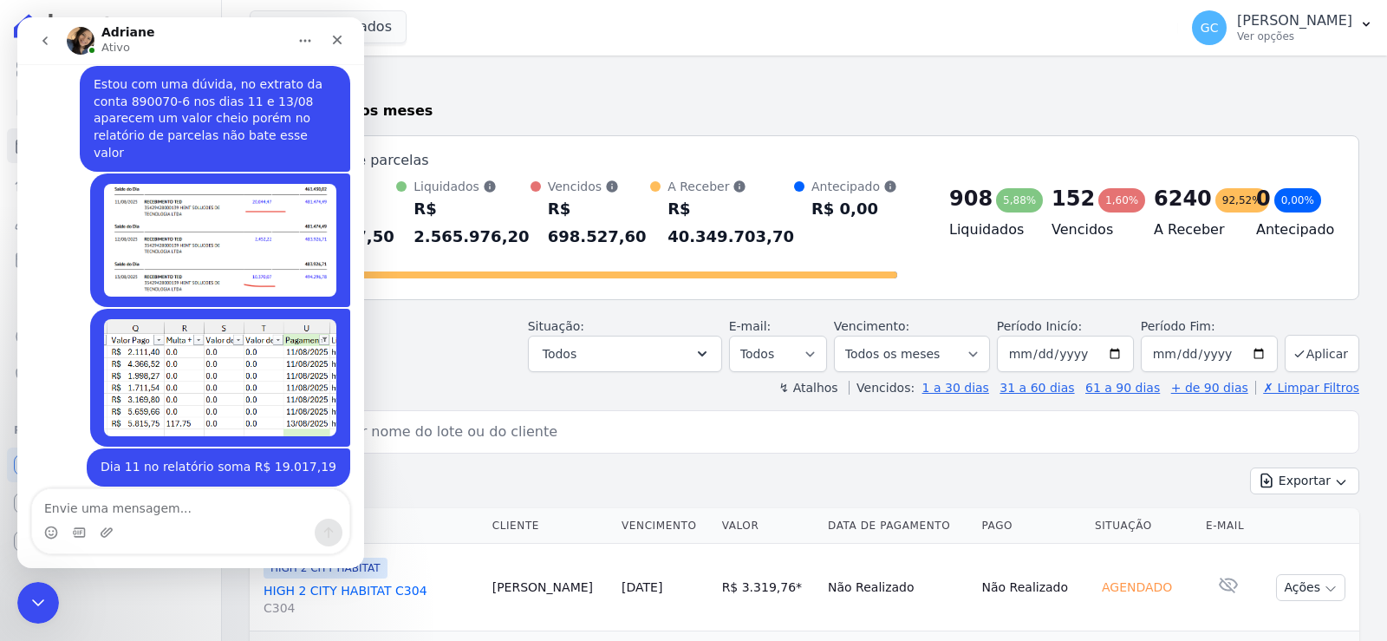
scroll to position [367, 0]
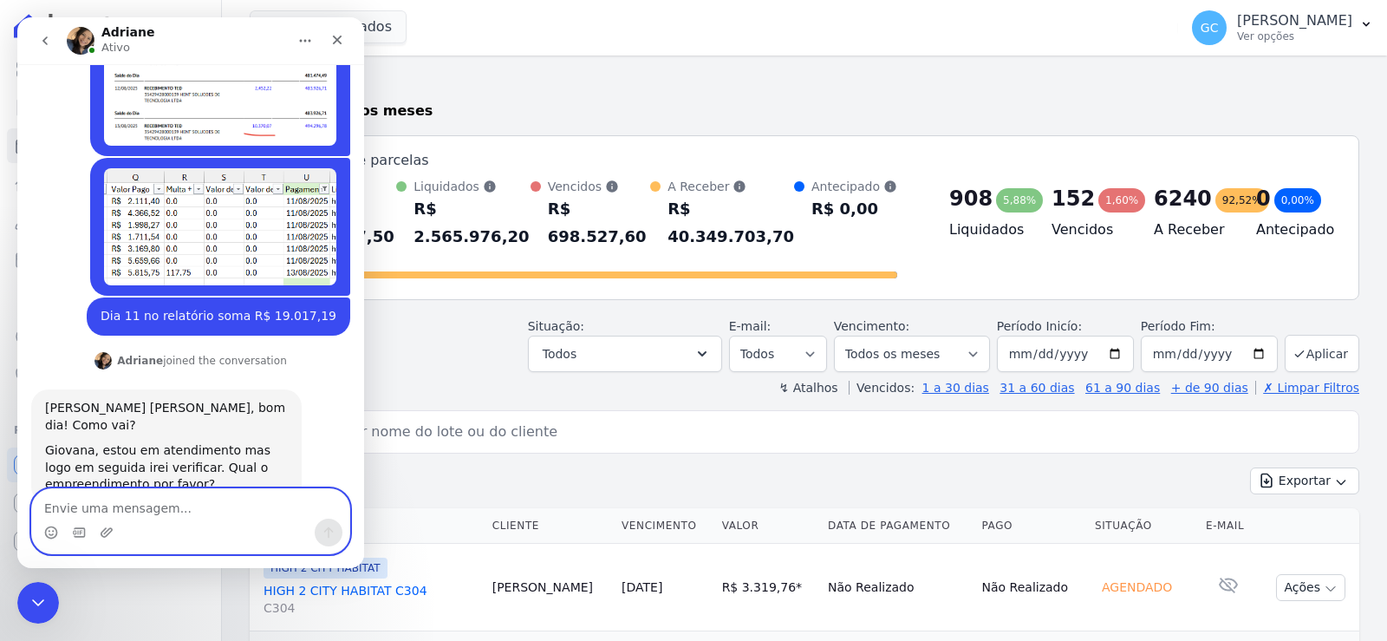
click at [121, 510] on textarea "Envie uma mensagem..." at bounding box center [190, 503] width 317 height 29
type textarea "Tudo certo, e você? Seria o High 2"
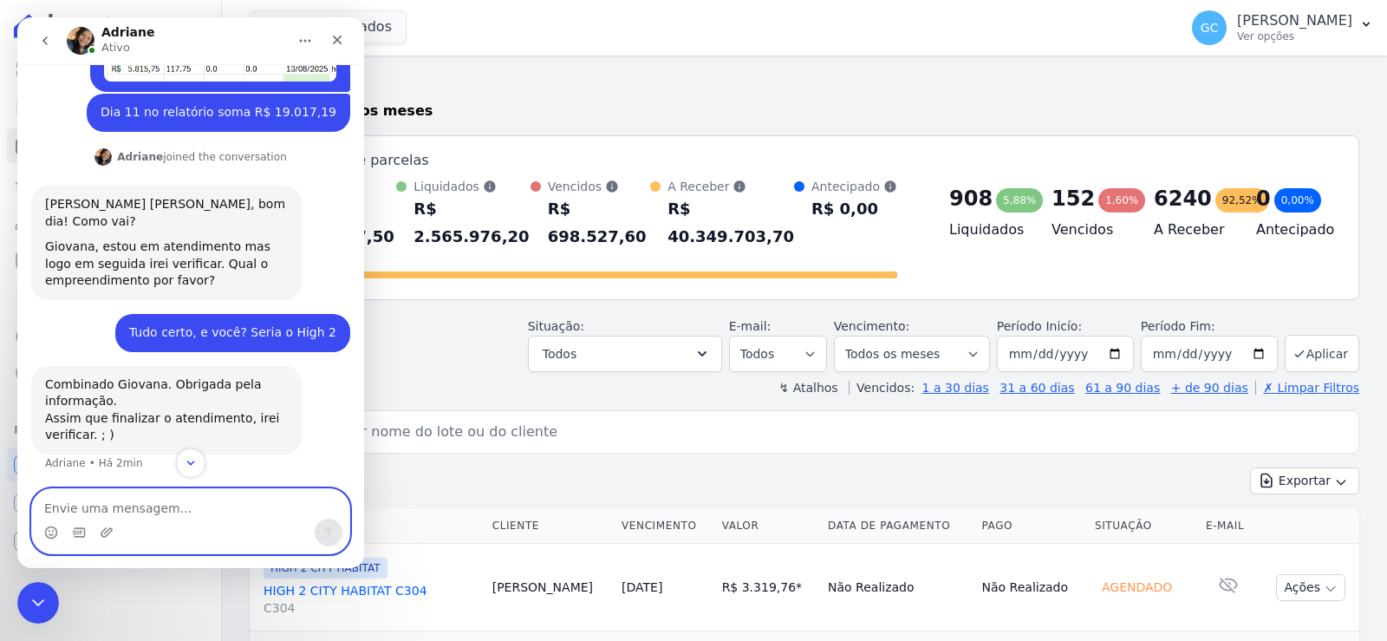
scroll to position [588, 0]
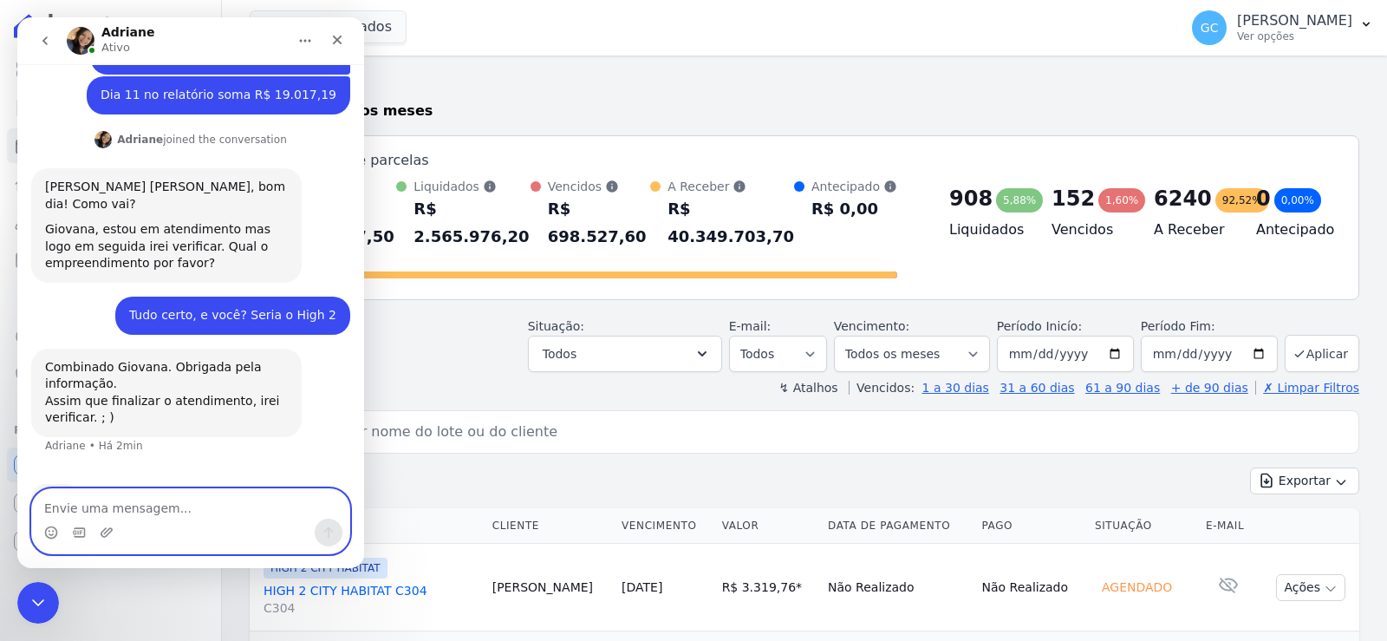
click at [199, 503] on textarea "Envie uma mensagem..." at bounding box center [190, 503] width 317 height 29
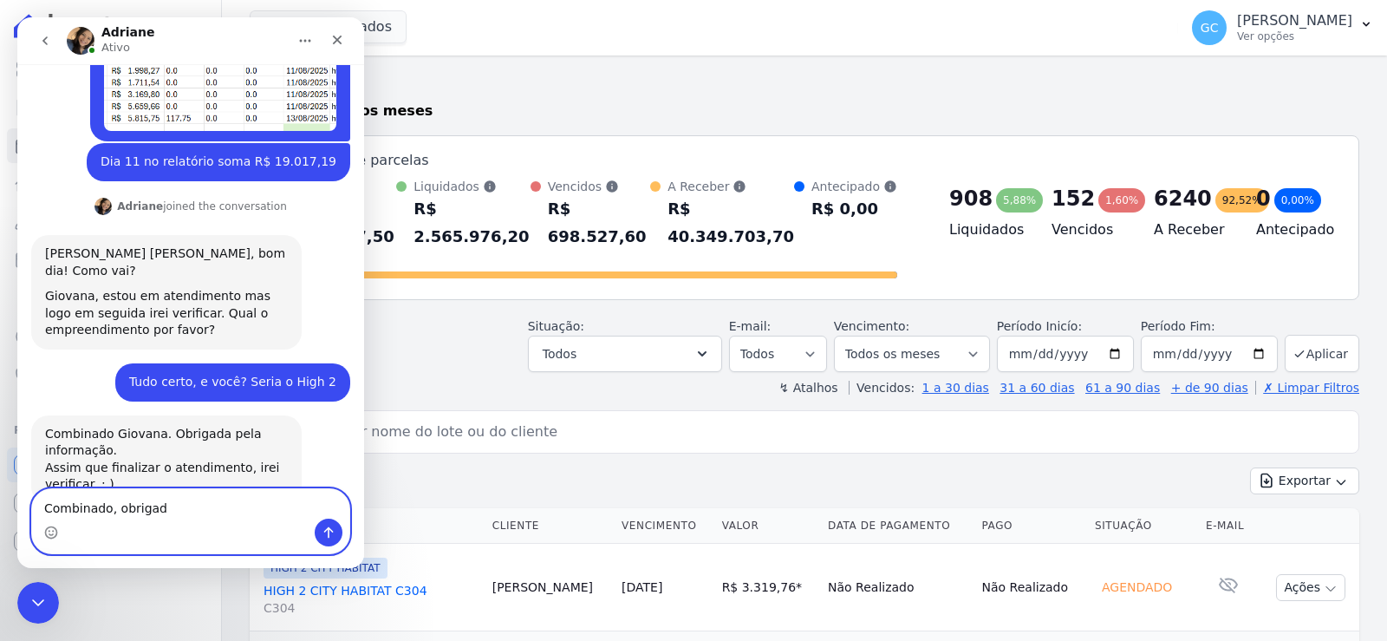
type textarea "Combinado, obrigada"
